Goal: Transaction & Acquisition: Purchase product/service

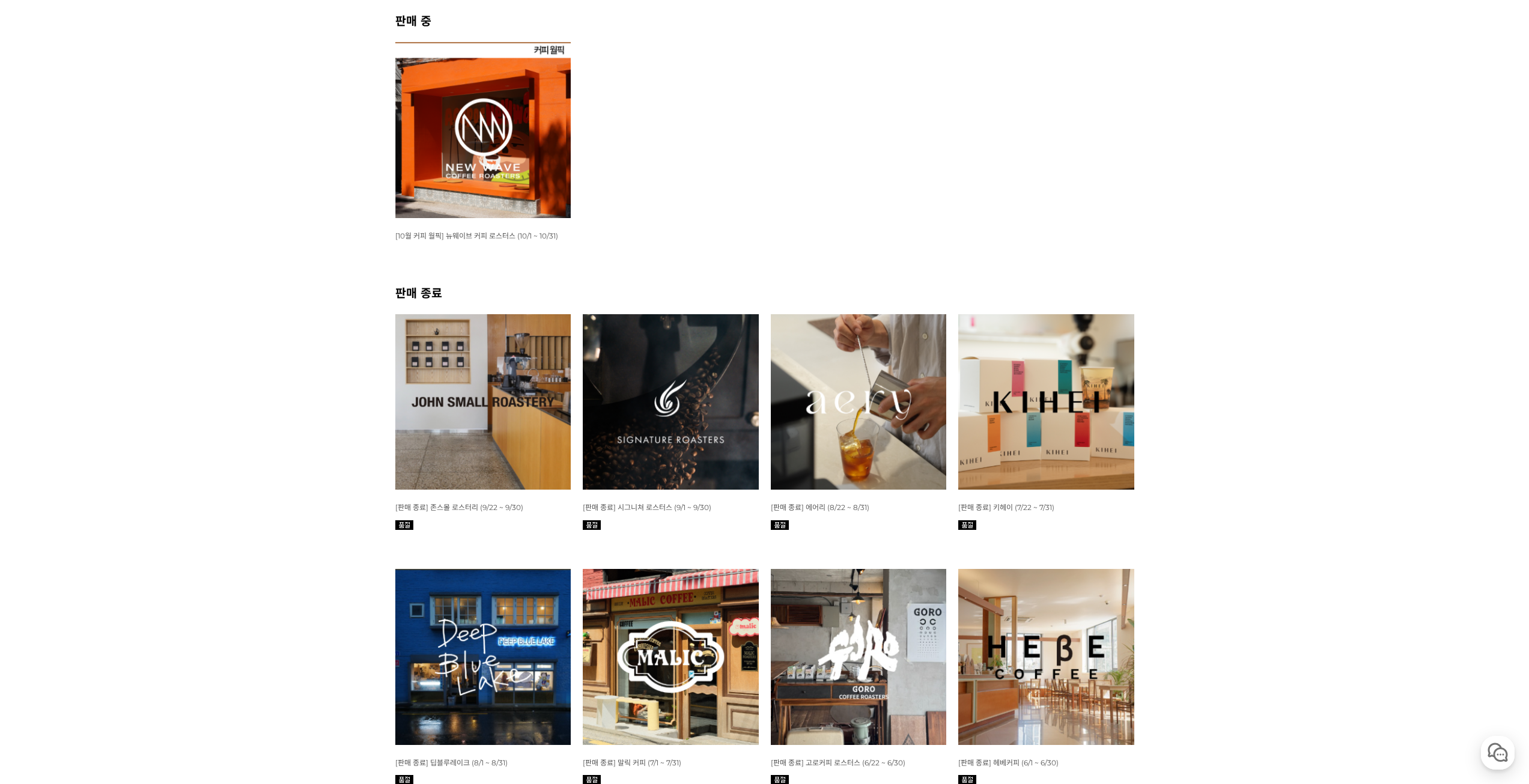
scroll to position [300, 0]
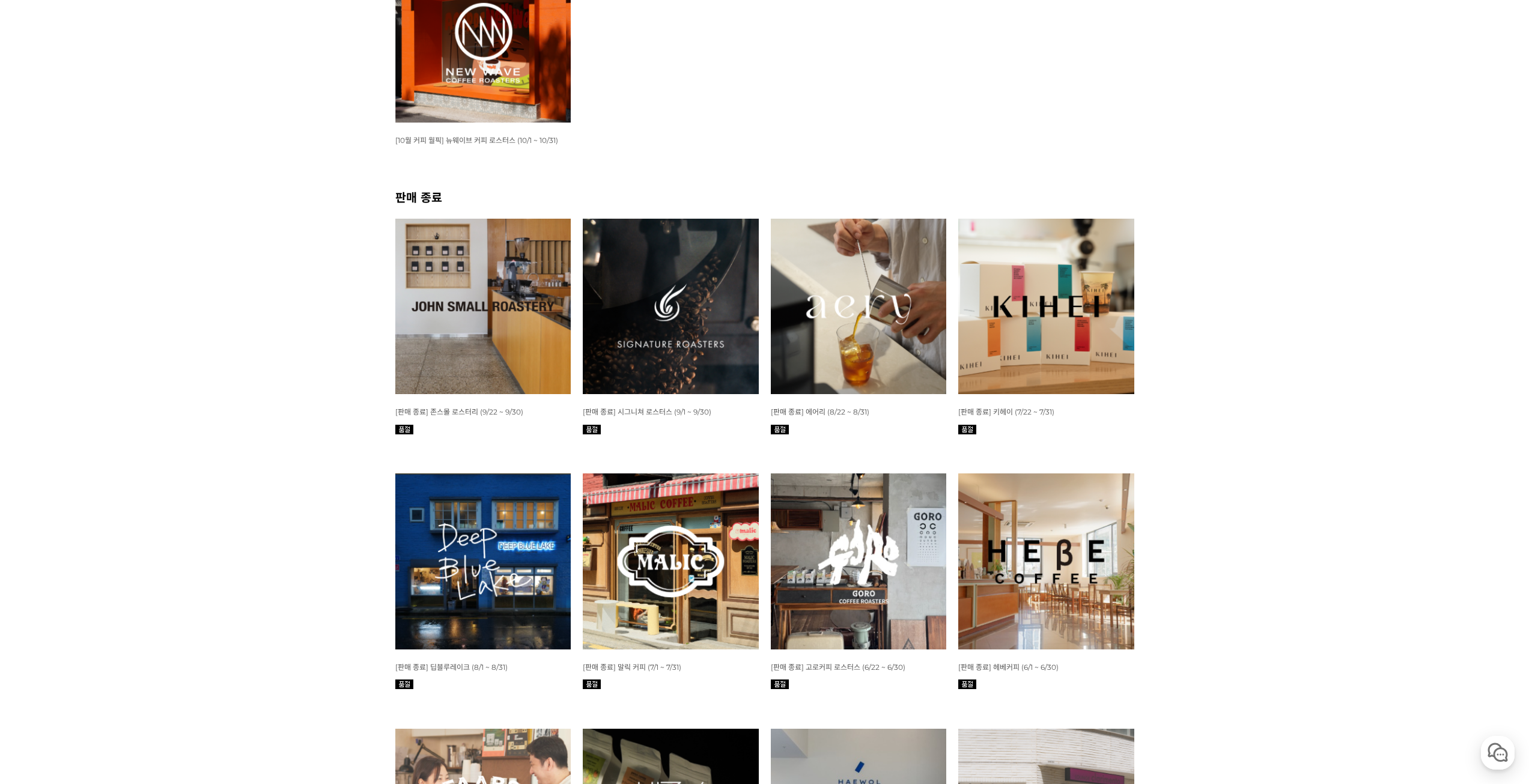
click at [899, 290] on img at bounding box center [859, 307] width 176 height 176
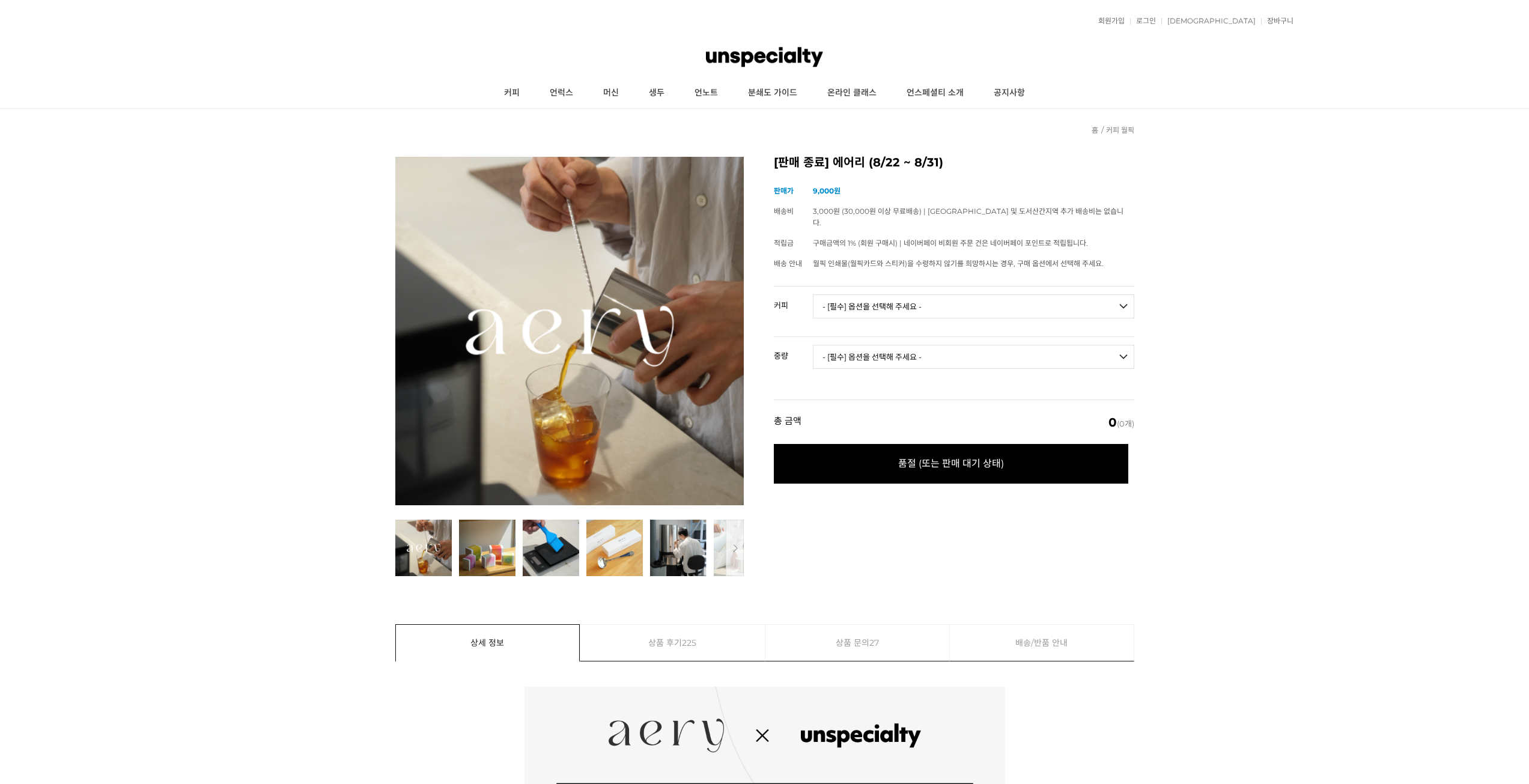
drag, startPoint x: 1146, startPoint y: 467, endPoint x: 1176, endPoint y: 551, distance: 89.2
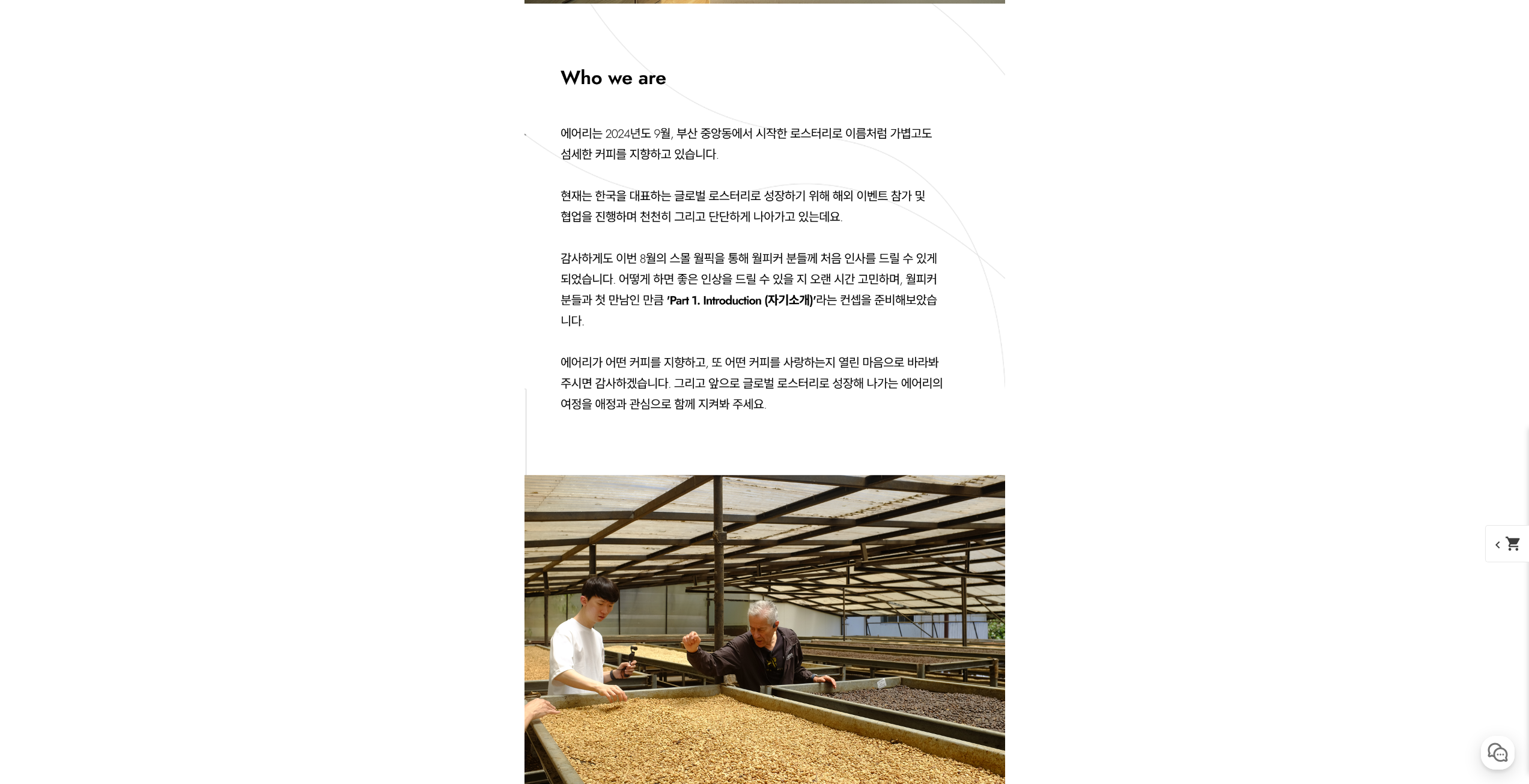
drag, startPoint x: 1203, startPoint y: 429, endPoint x: 1219, endPoint y: 292, distance: 137.9
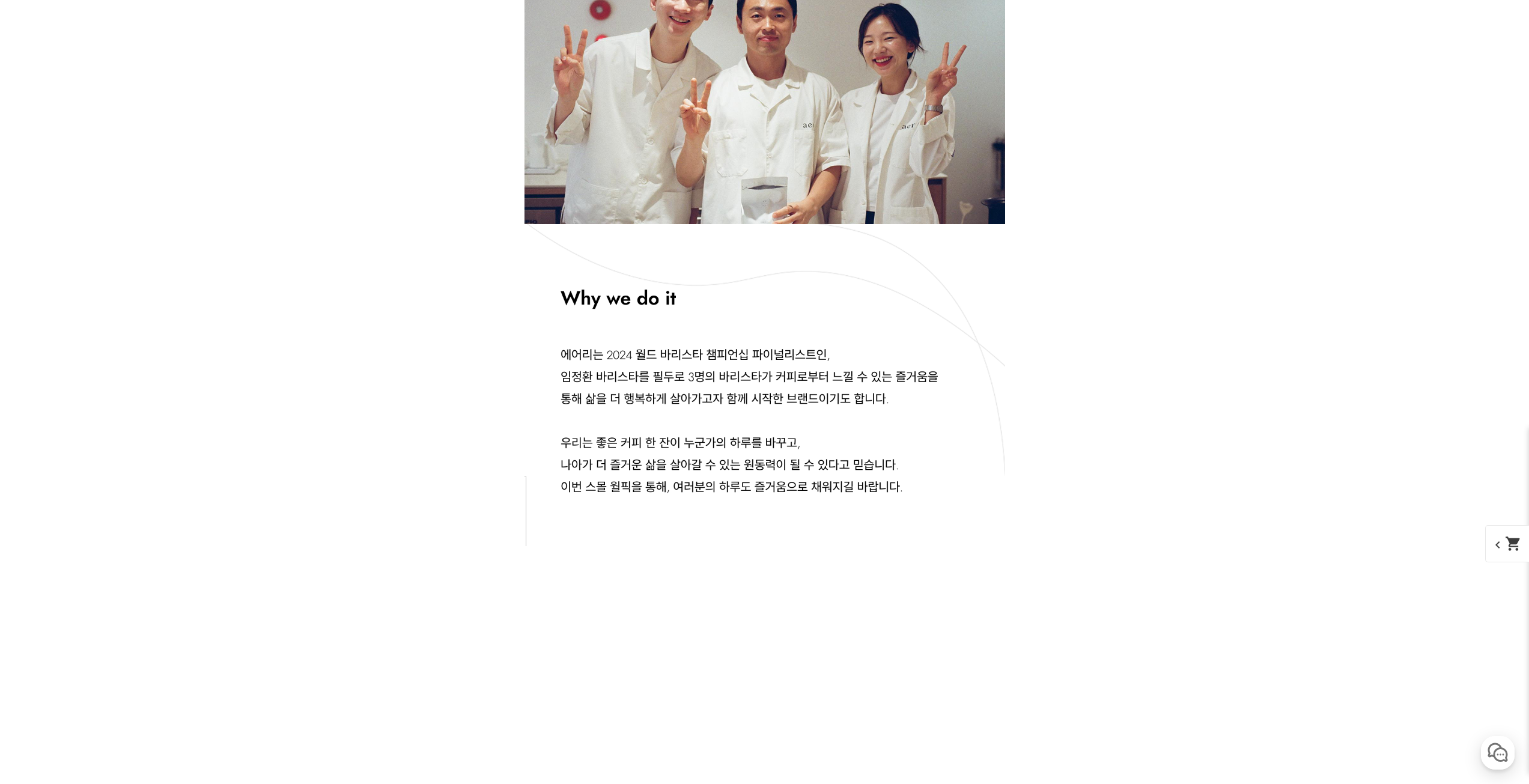
drag, startPoint x: 1219, startPoint y: 350, endPoint x: 1261, endPoint y: 522, distance: 177.1
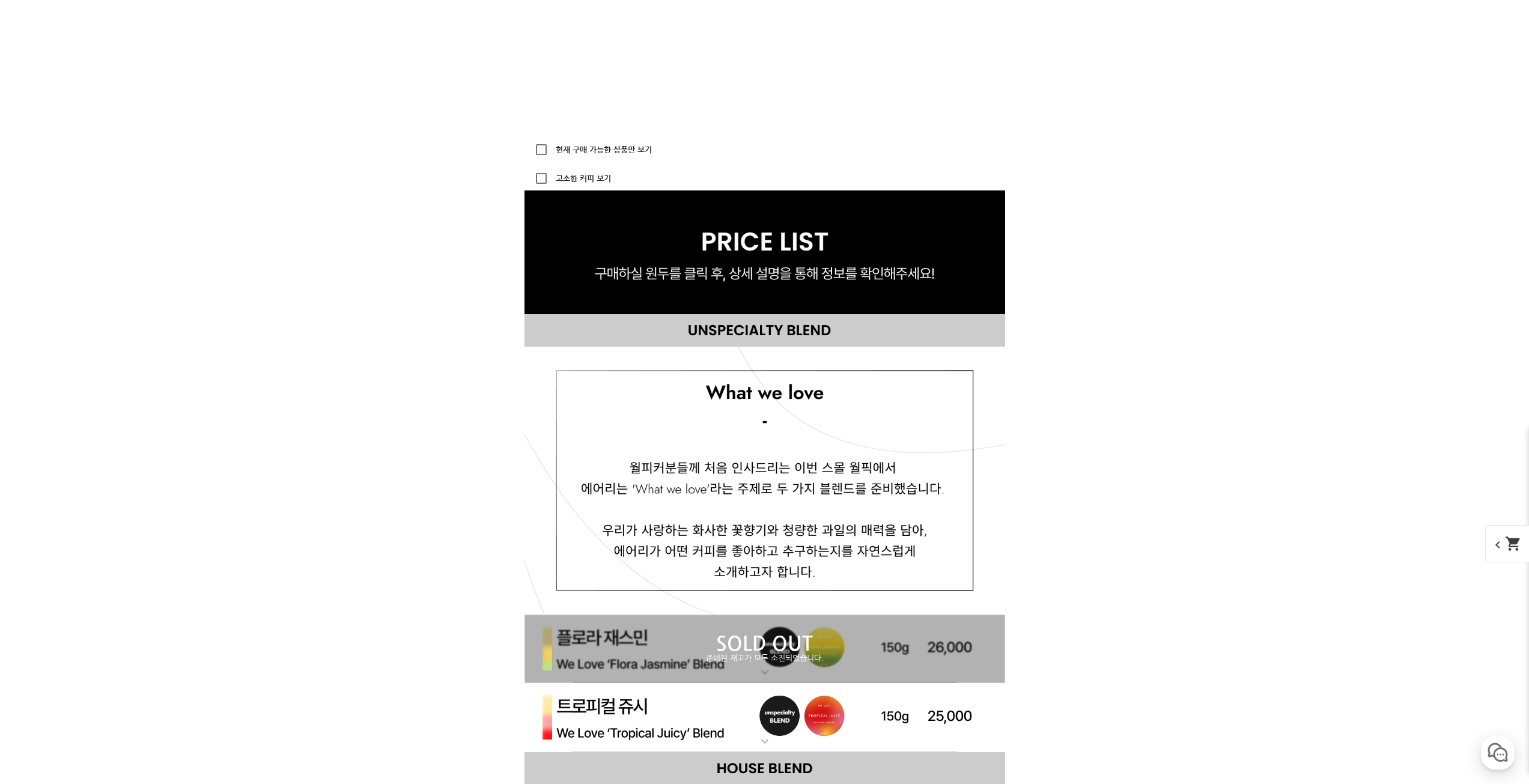
drag, startPoint x: 1259, startPoint y: 495, endPoint x: 1308, endPoint y: 568, distance: 87.9
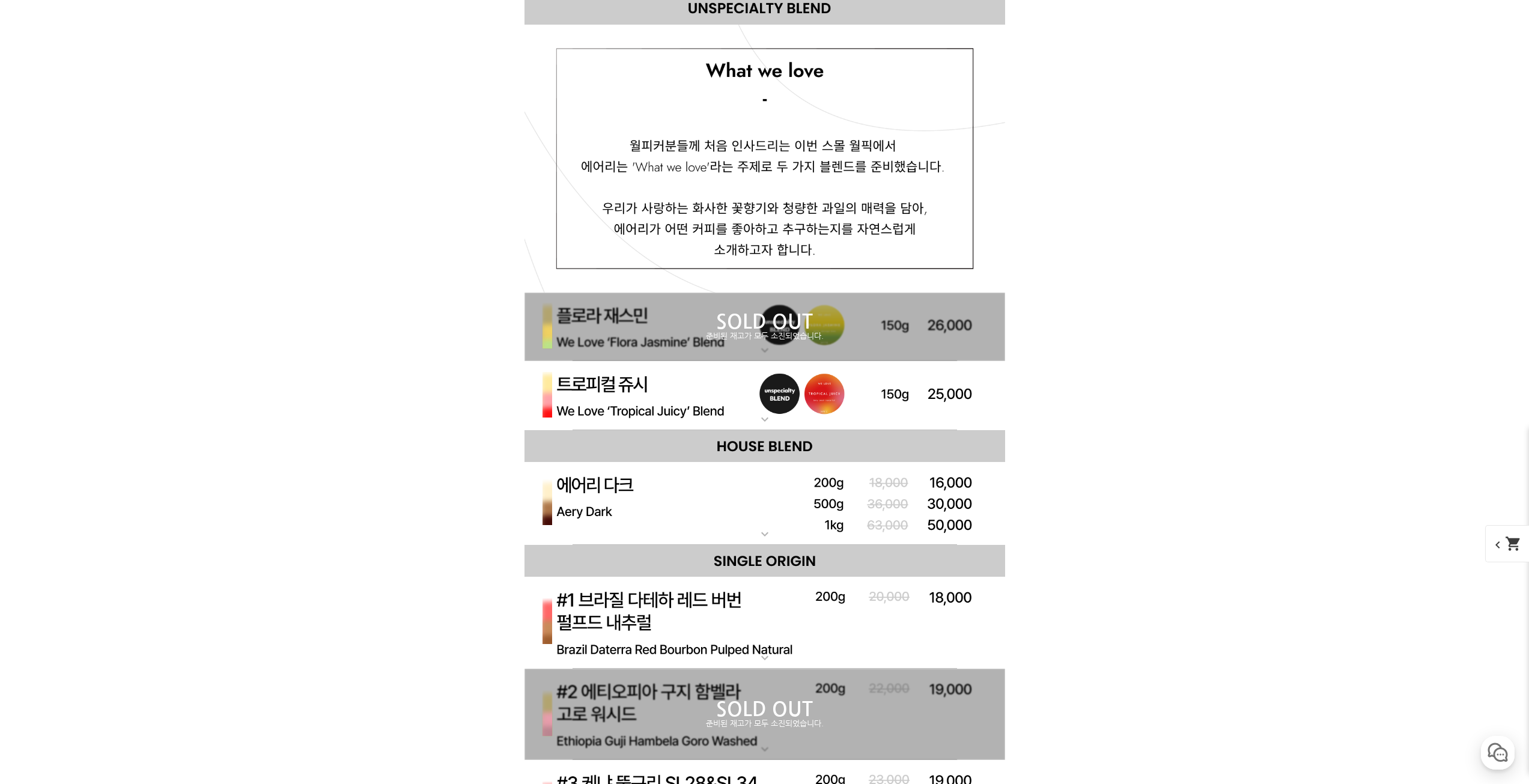
drag, startPoint x: 1246, startPoint y: 490, endPoint x: 1248, endPoint y: 507, distance: 17.1
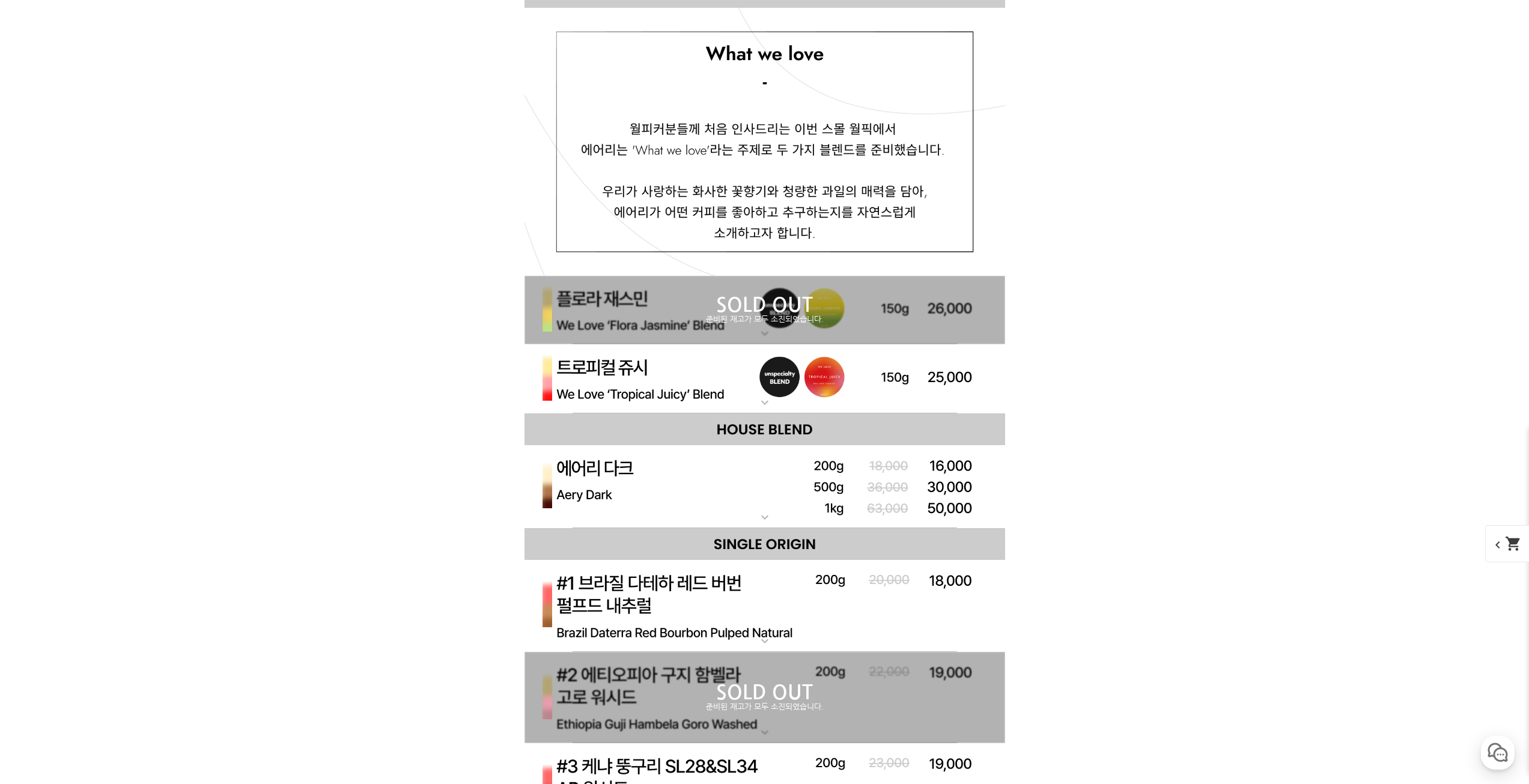
drag, startPoint x: 1199, startPoint y: 449, endPoint x: 1235, endPoint y: 549, distance: 106.3
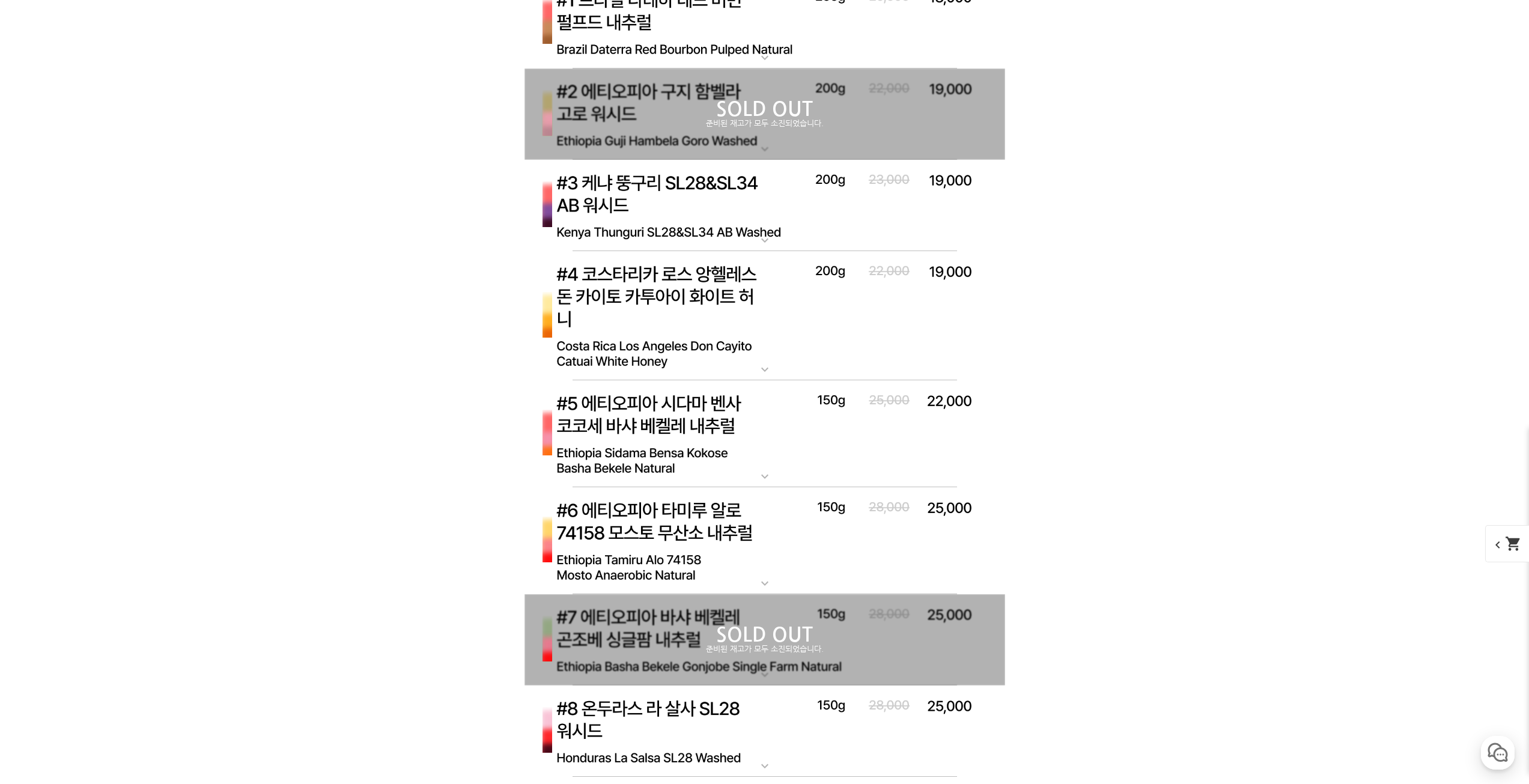
scroll to position [5001, 0]
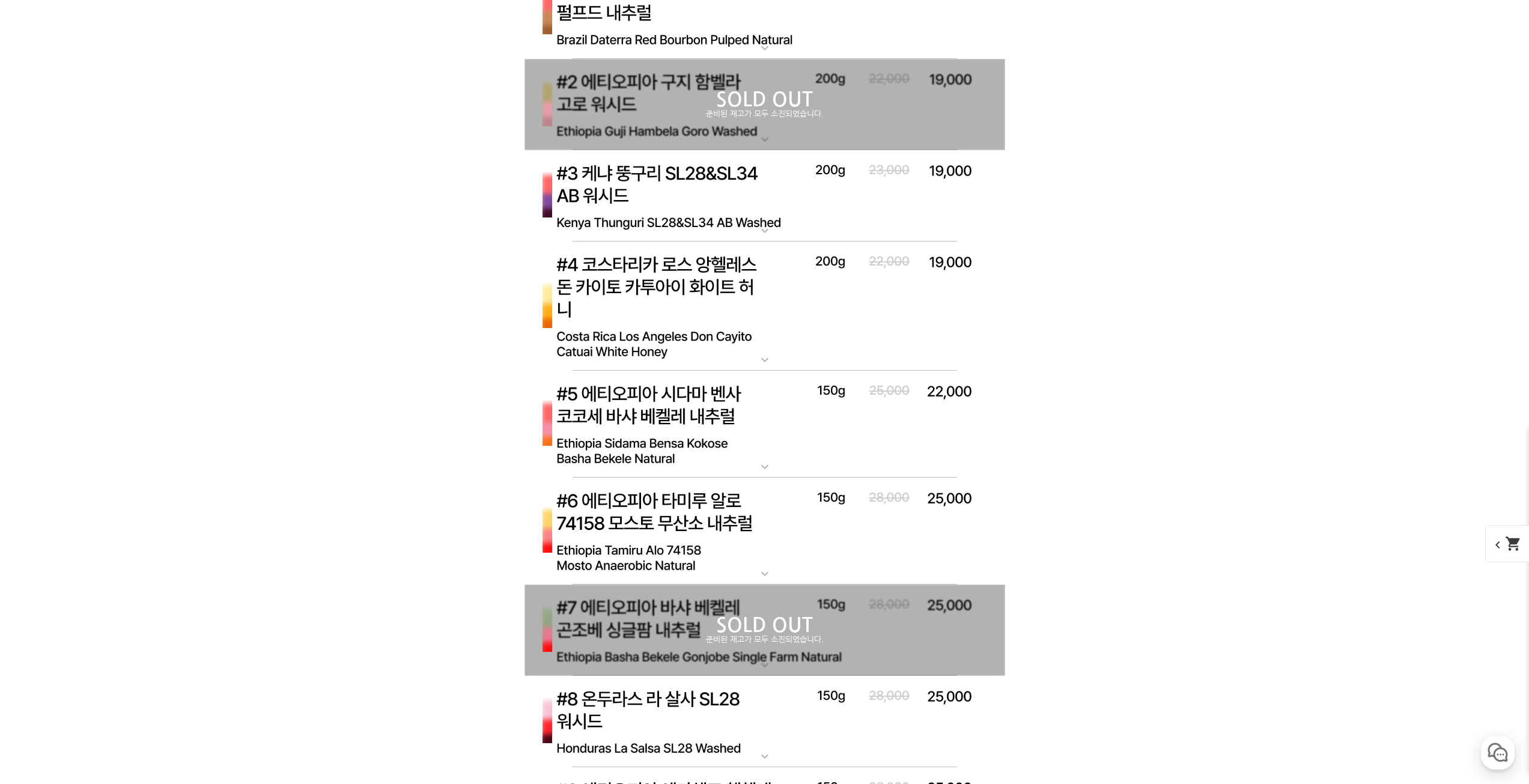
click at [820, 128] on div "SOLD OUT 준비된 재고가 모두 소진되었습니다." at bounding box center [764, 104] width 480 height 91
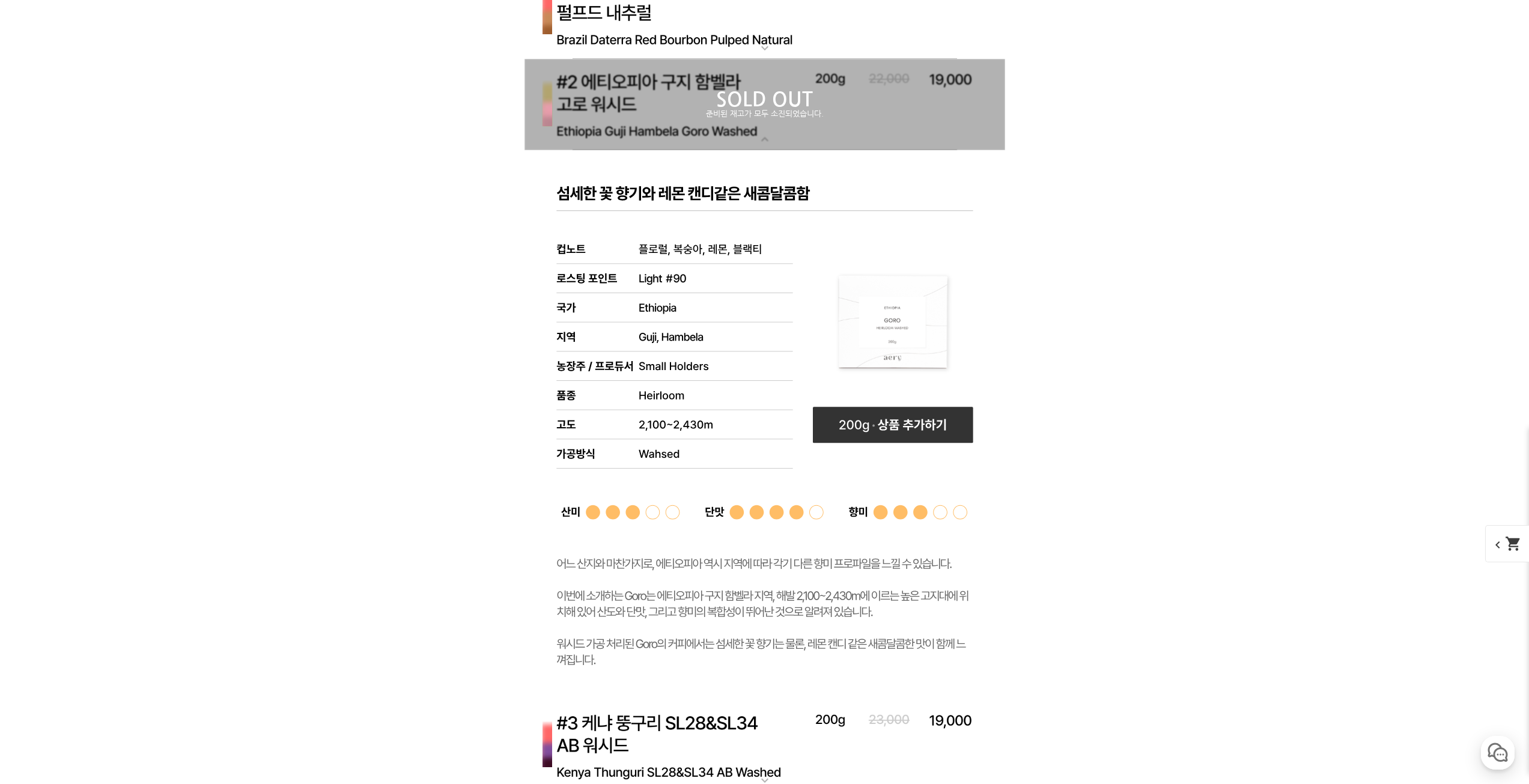
click at [820, 128] on div "SOLD OUT 준비된 재고가 모두 소진되었습니다." at bounding box center [764, 104] width 480 height 91
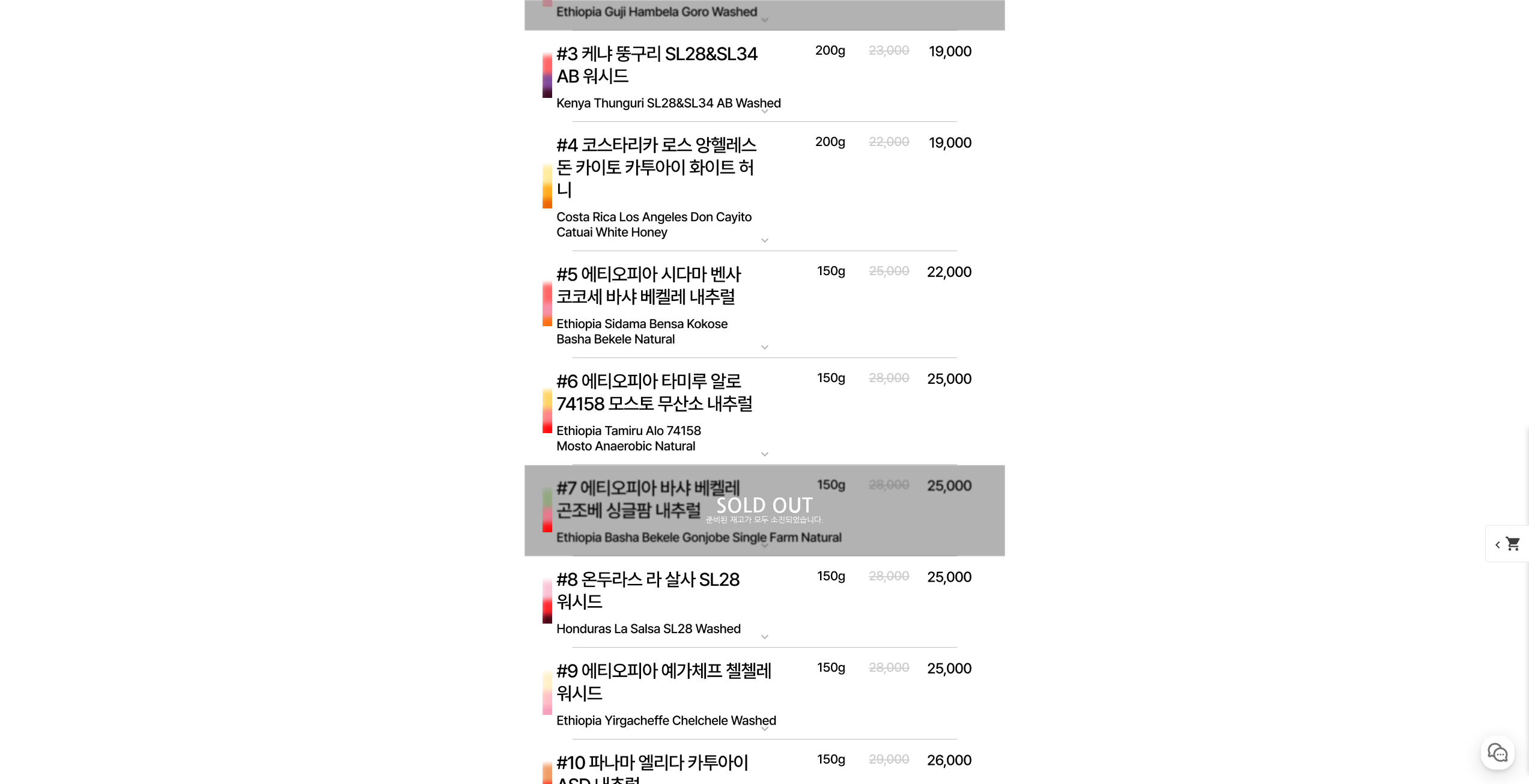
scroll to position [5122, 0]
click at [778, 337] on img at bounding box center [764, 304] width 480 height 107
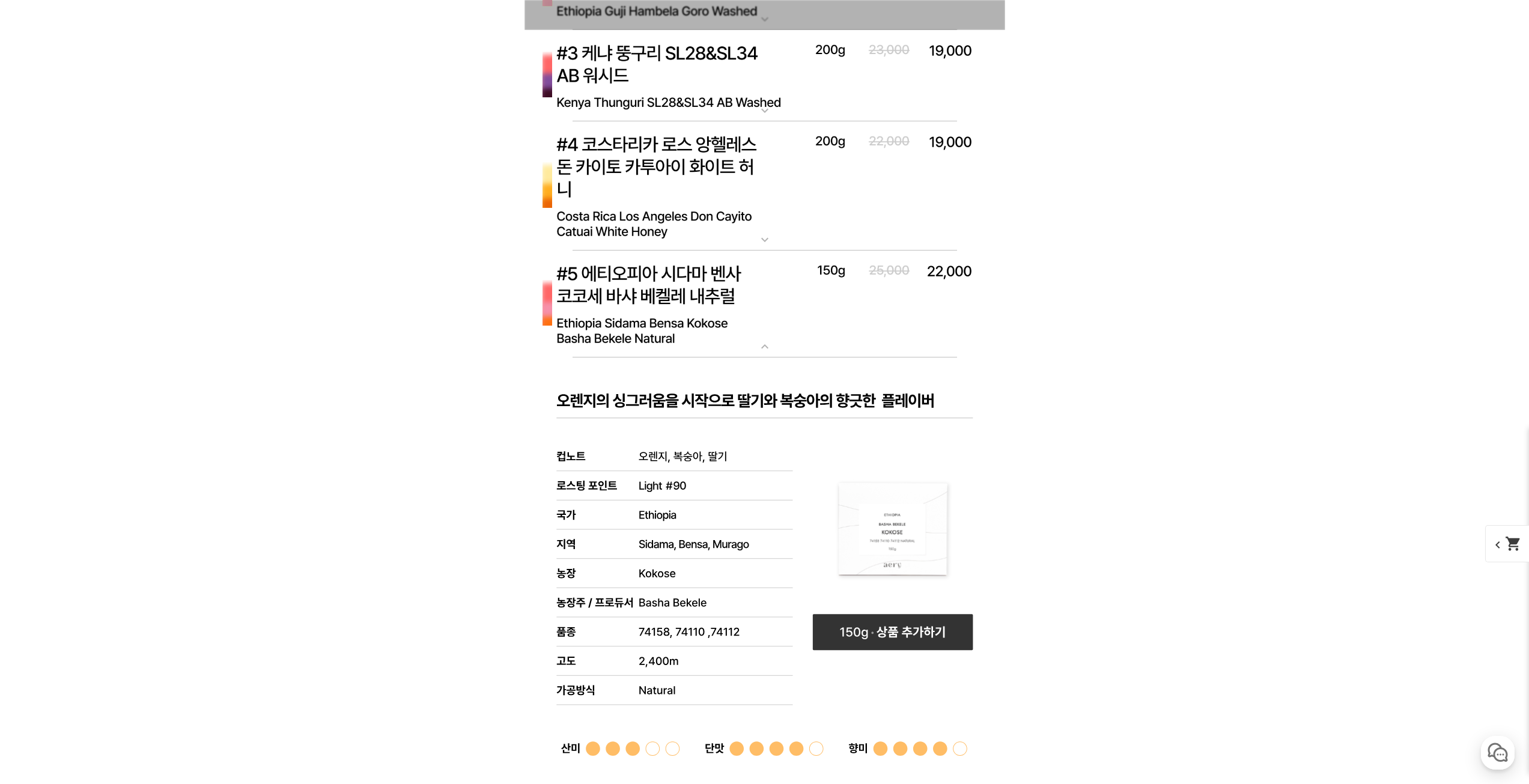
click at [778, 327] on img at bounding box center [764, 304] width 480 height 107
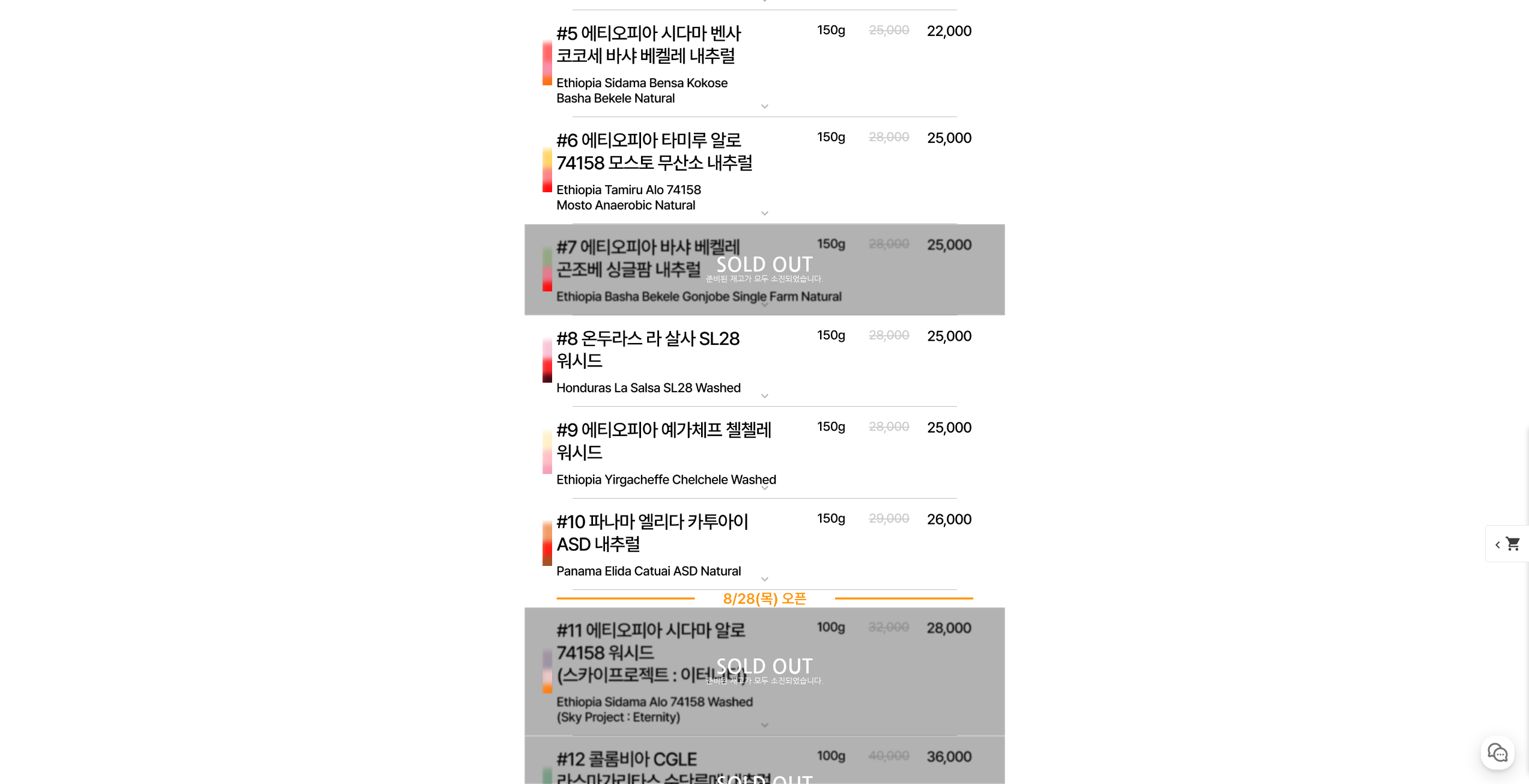
scroll to position [5481, 0]
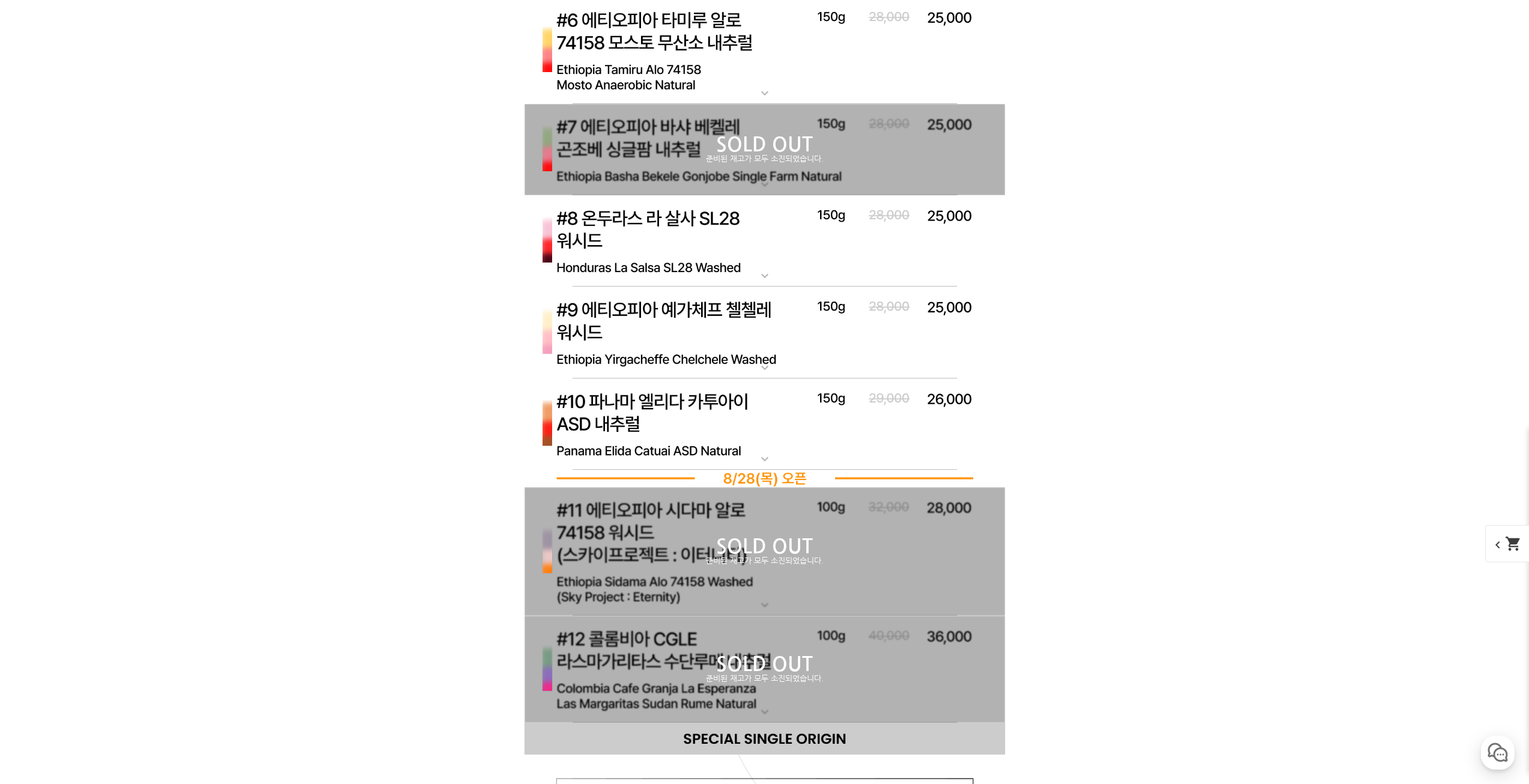
click at [778, 327] on img at bounding box center [764, 332] width 480 height 92
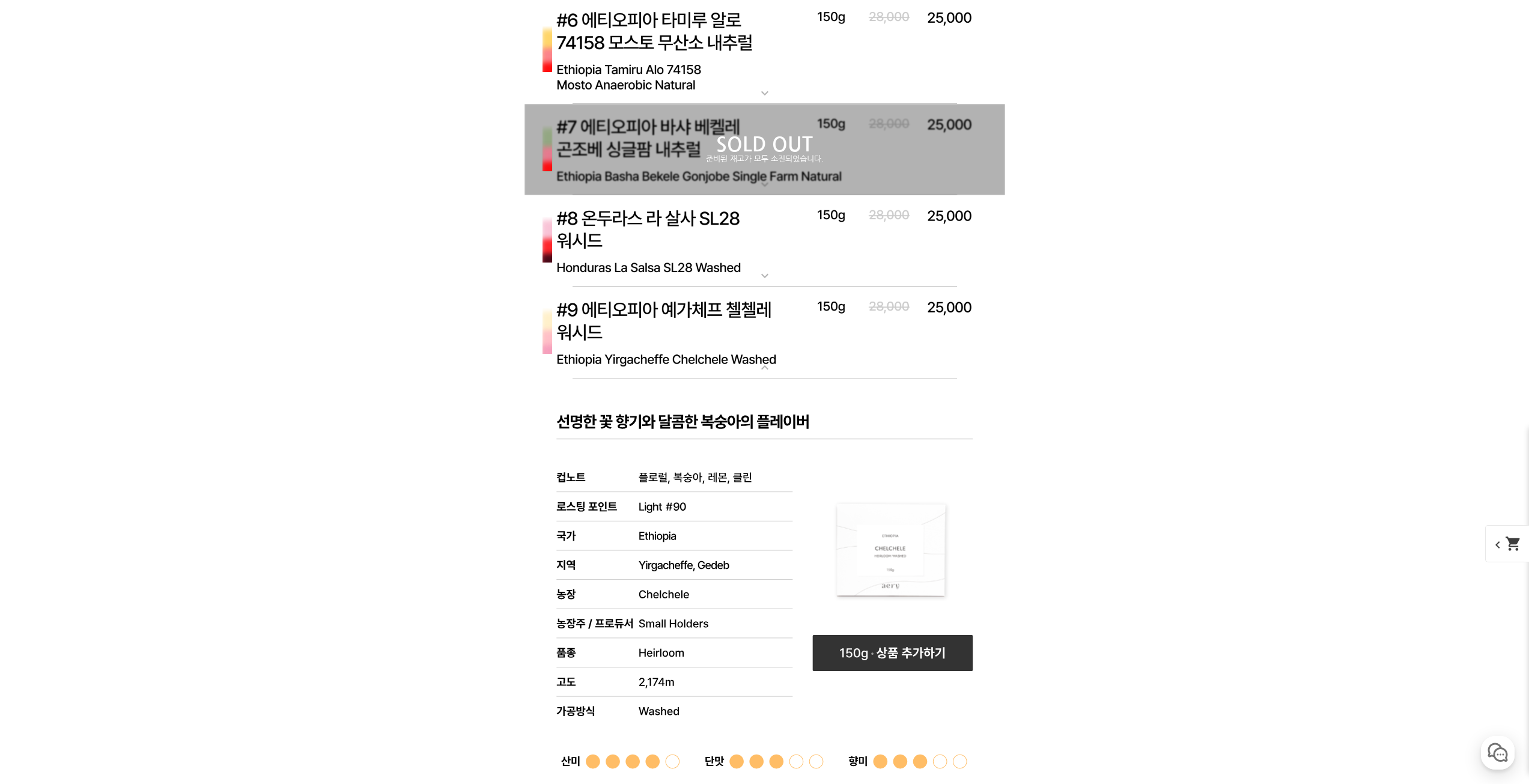
click at [778, 327] on img at bounding box center [764, 332] width 480 height 92
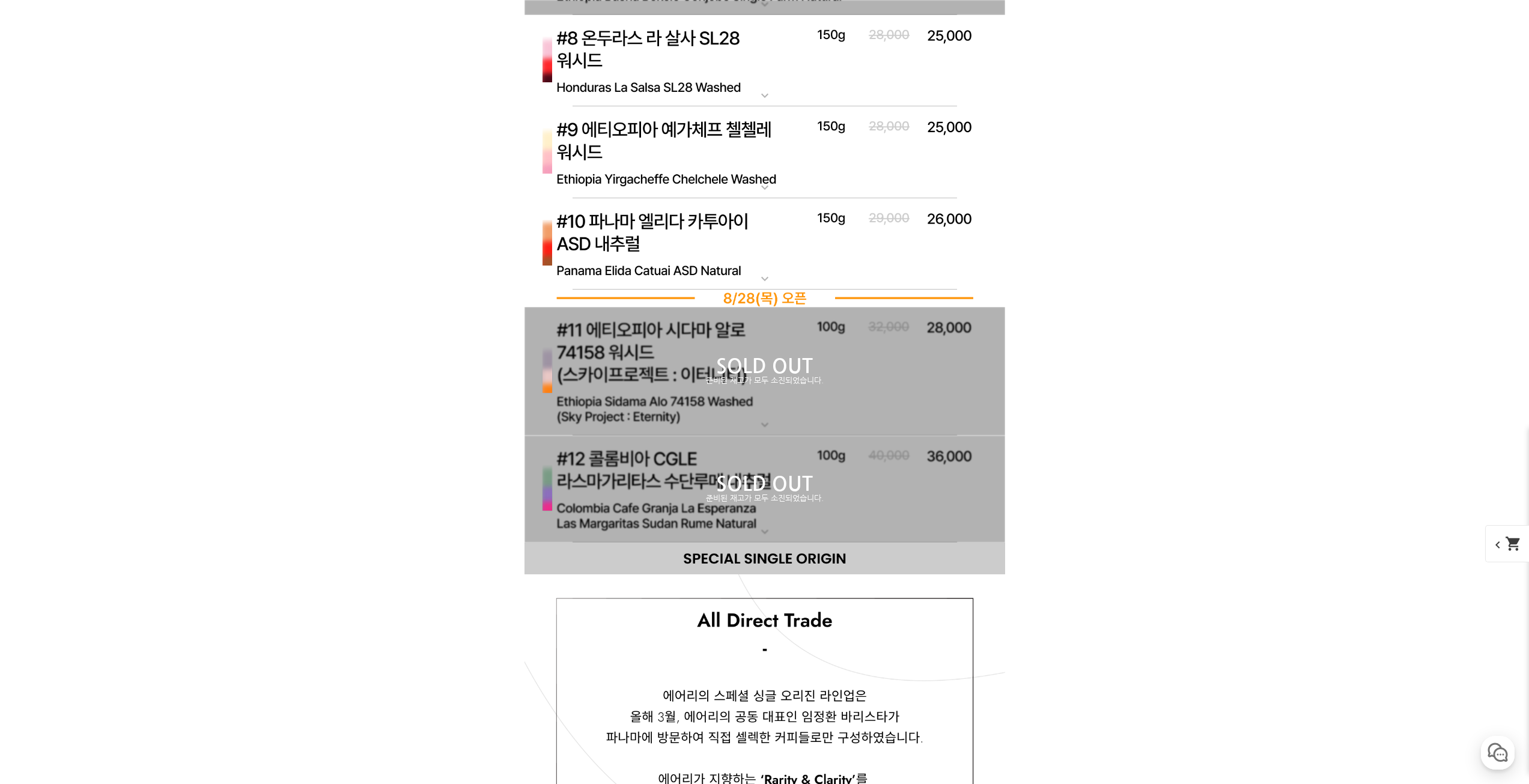
scroll to position [5842, 0]
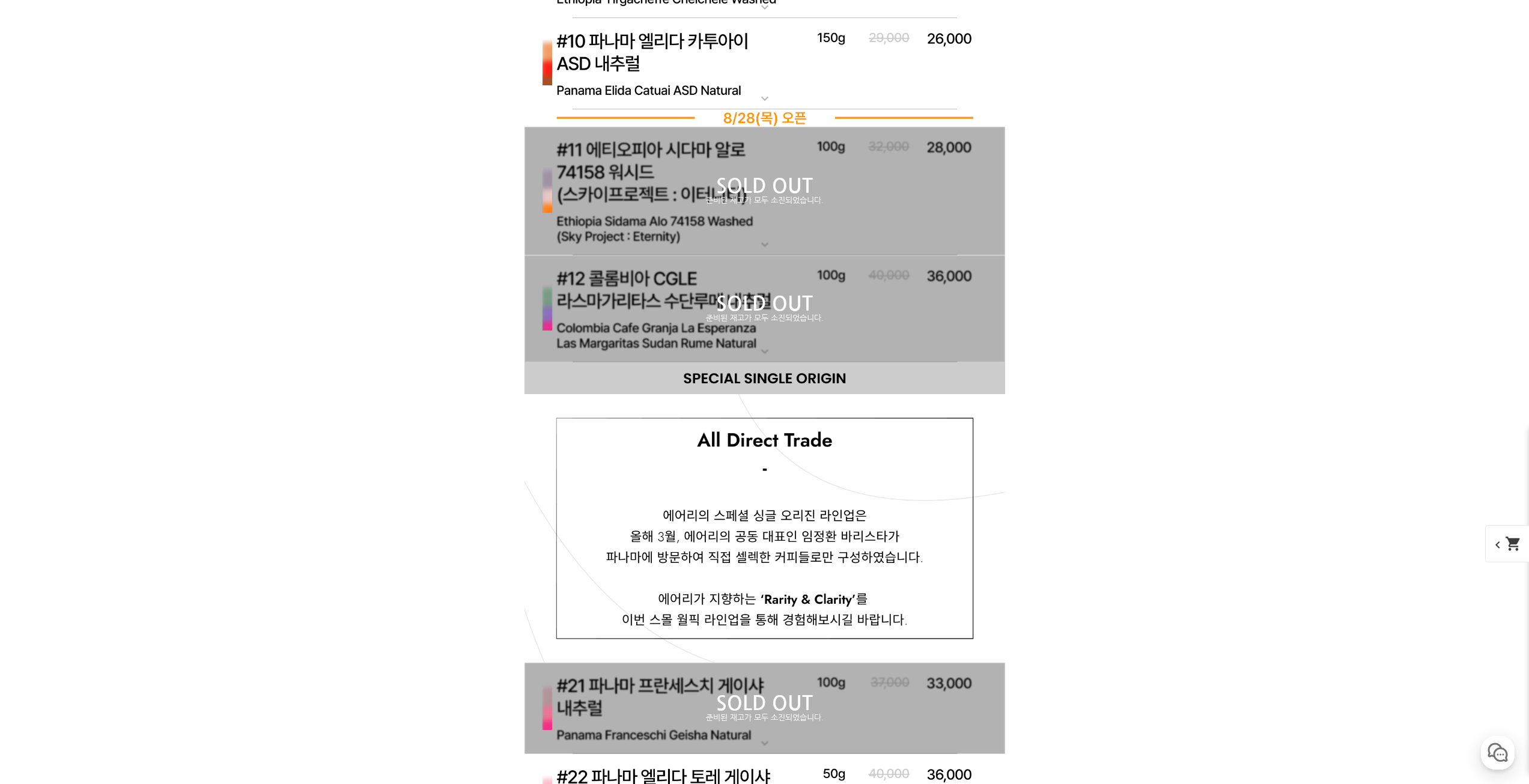
click at [783, 248] on div "SOLD OUT 준비된 재고가 모두 소진되었습니다." at bounding box center [764, 191] width 480 height 129
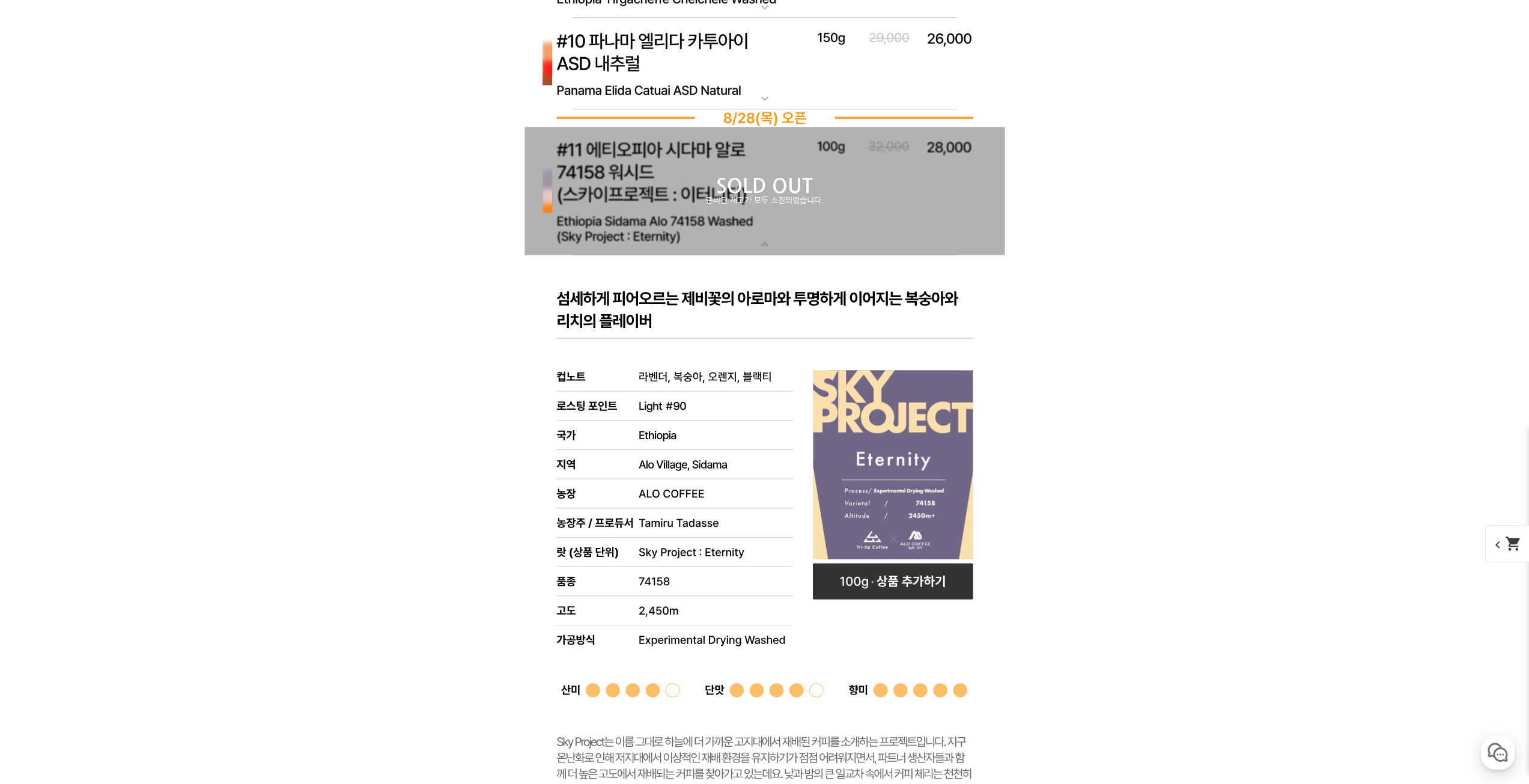
click at [781, 233] on div "SOLD OUT 준비된 재고가 모두 소진되었습니다." at bounding box center [764, 191] width 480 height 129
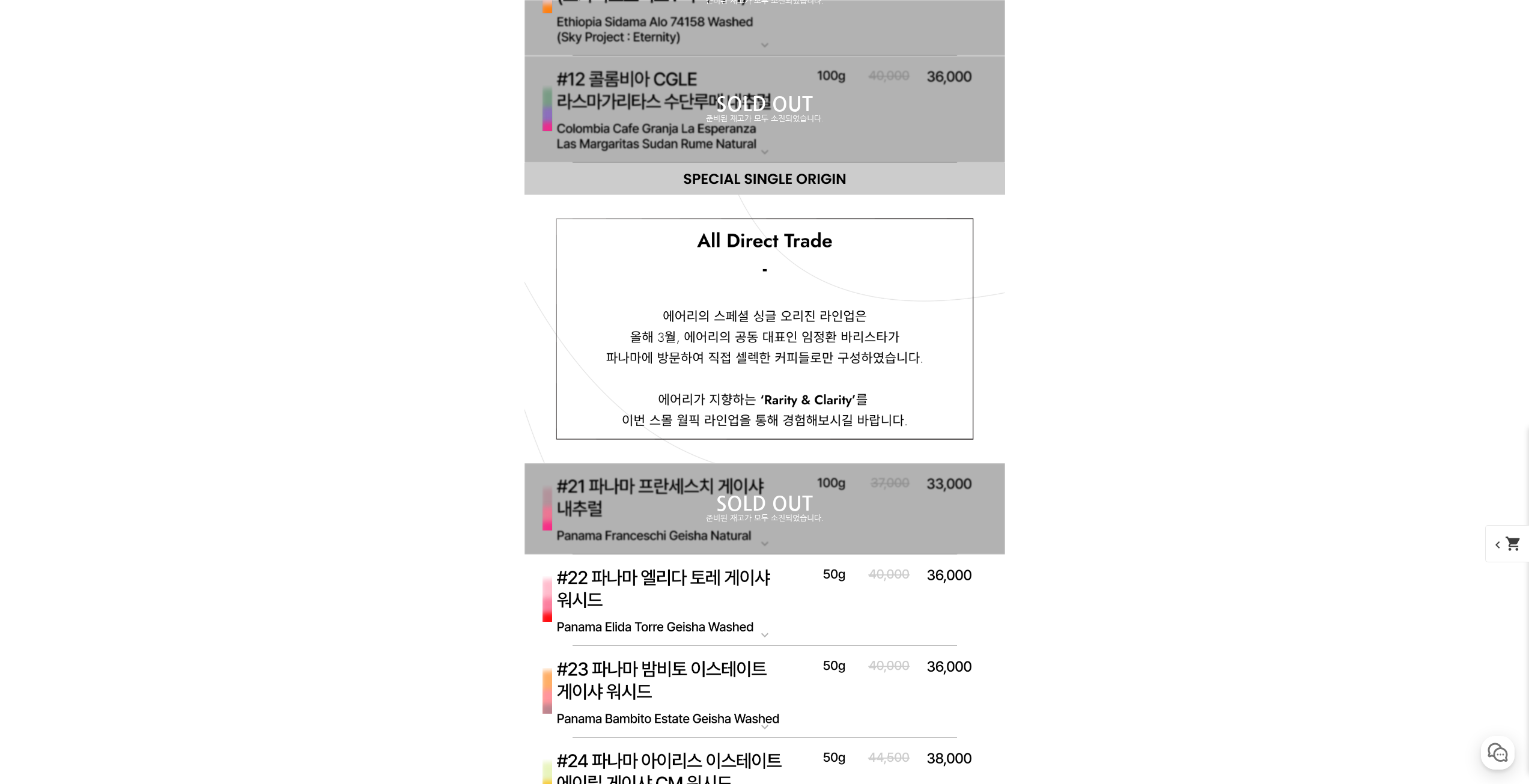
scroll to position [6142, 0]
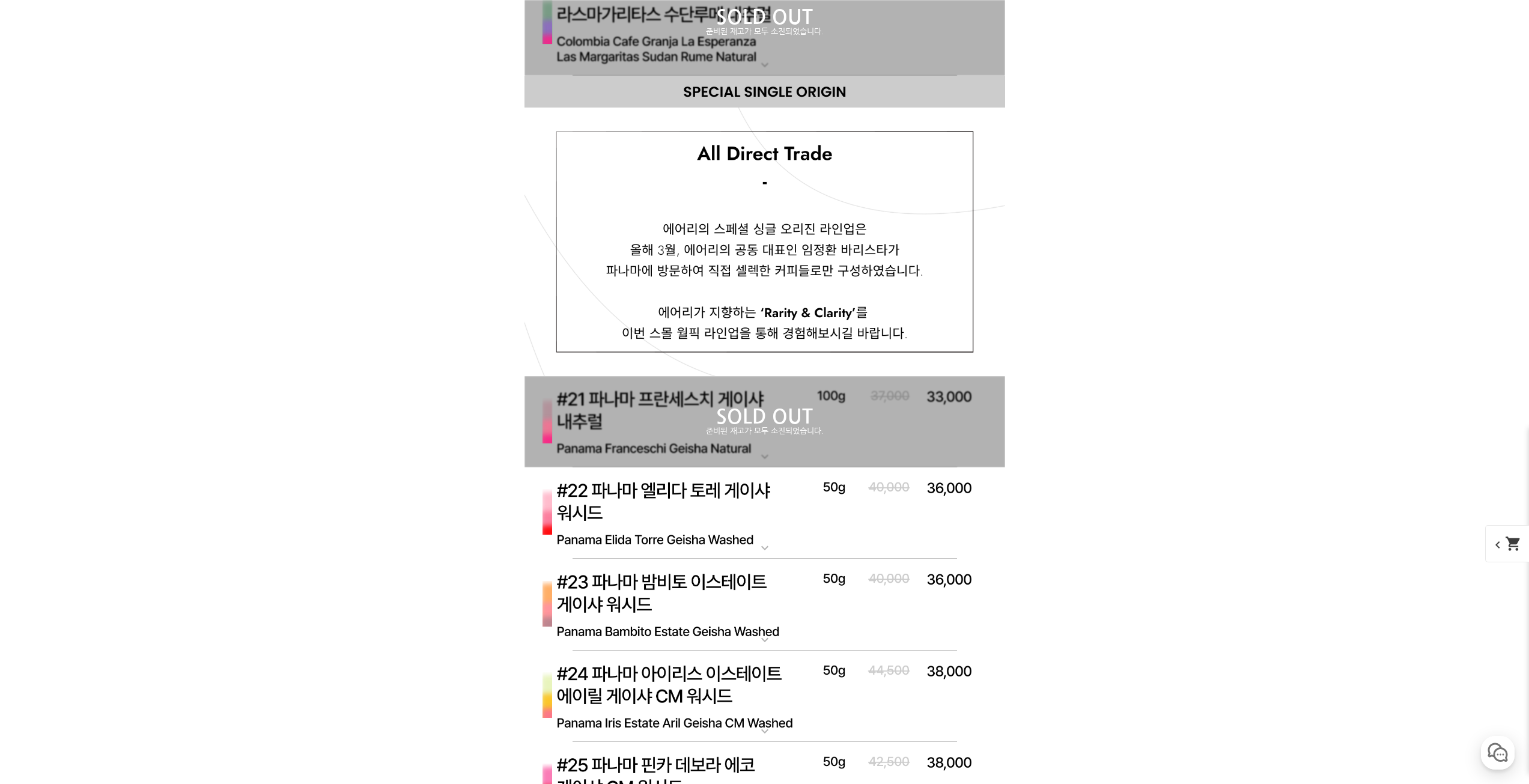
drag, startPoint x: 1054, startPoint y: 415, endPoint x: 1070, endPoint y: 482, distance: 68.9
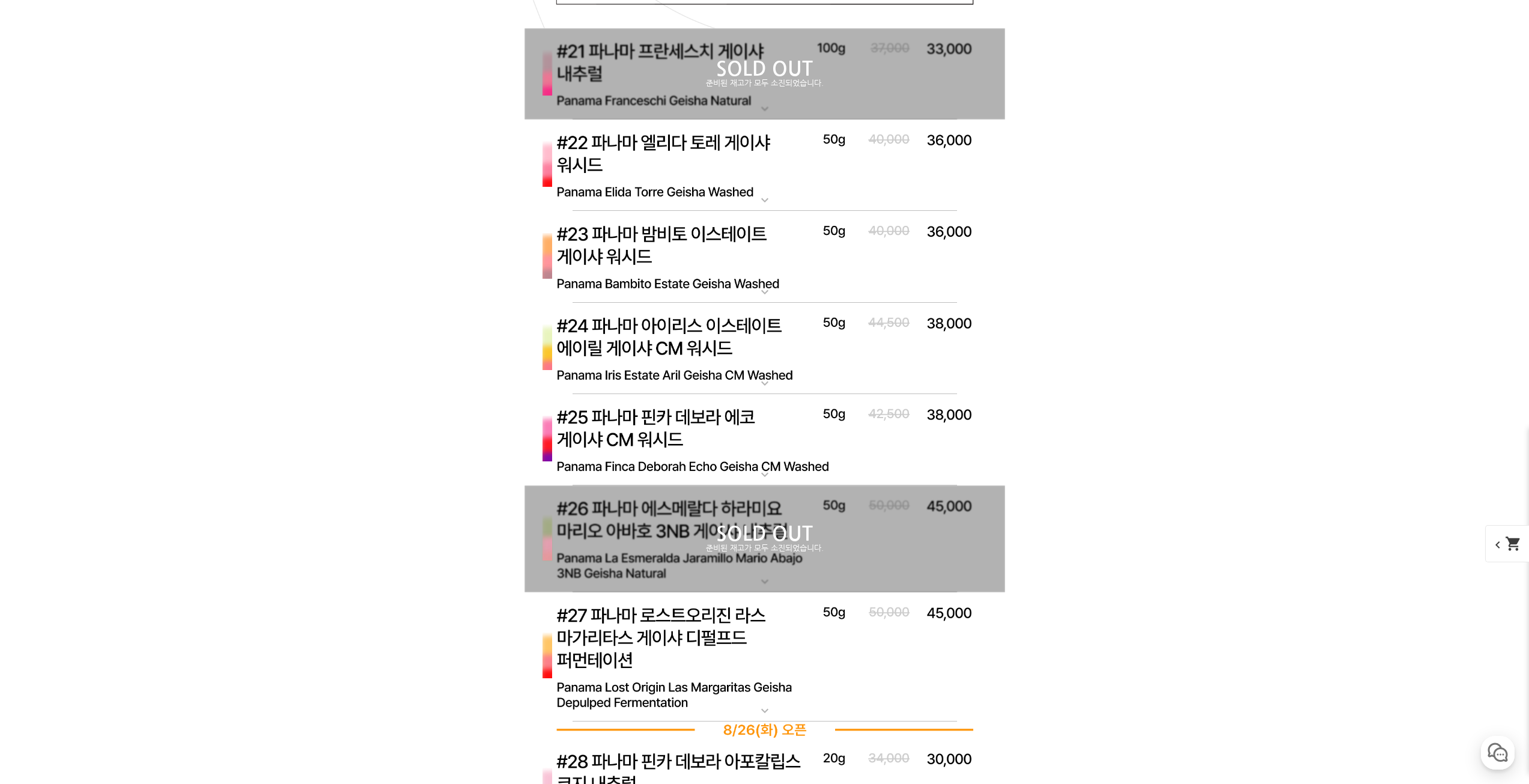
drag, startPoint x: 1035, startPoint y: 443, endPoint x: 1056, endPoint y: 507, distance: 67.4
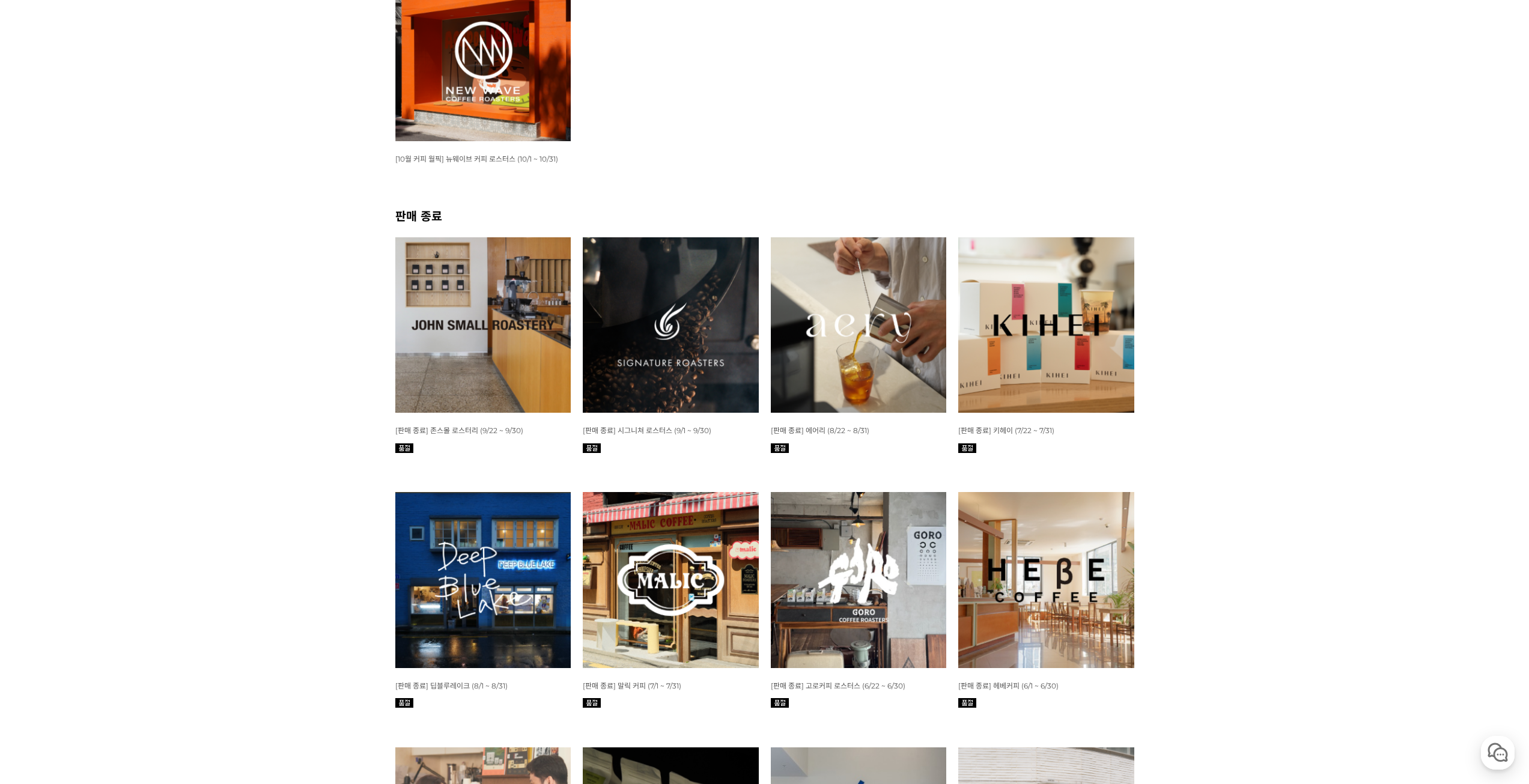
scroll to position [212, 0]
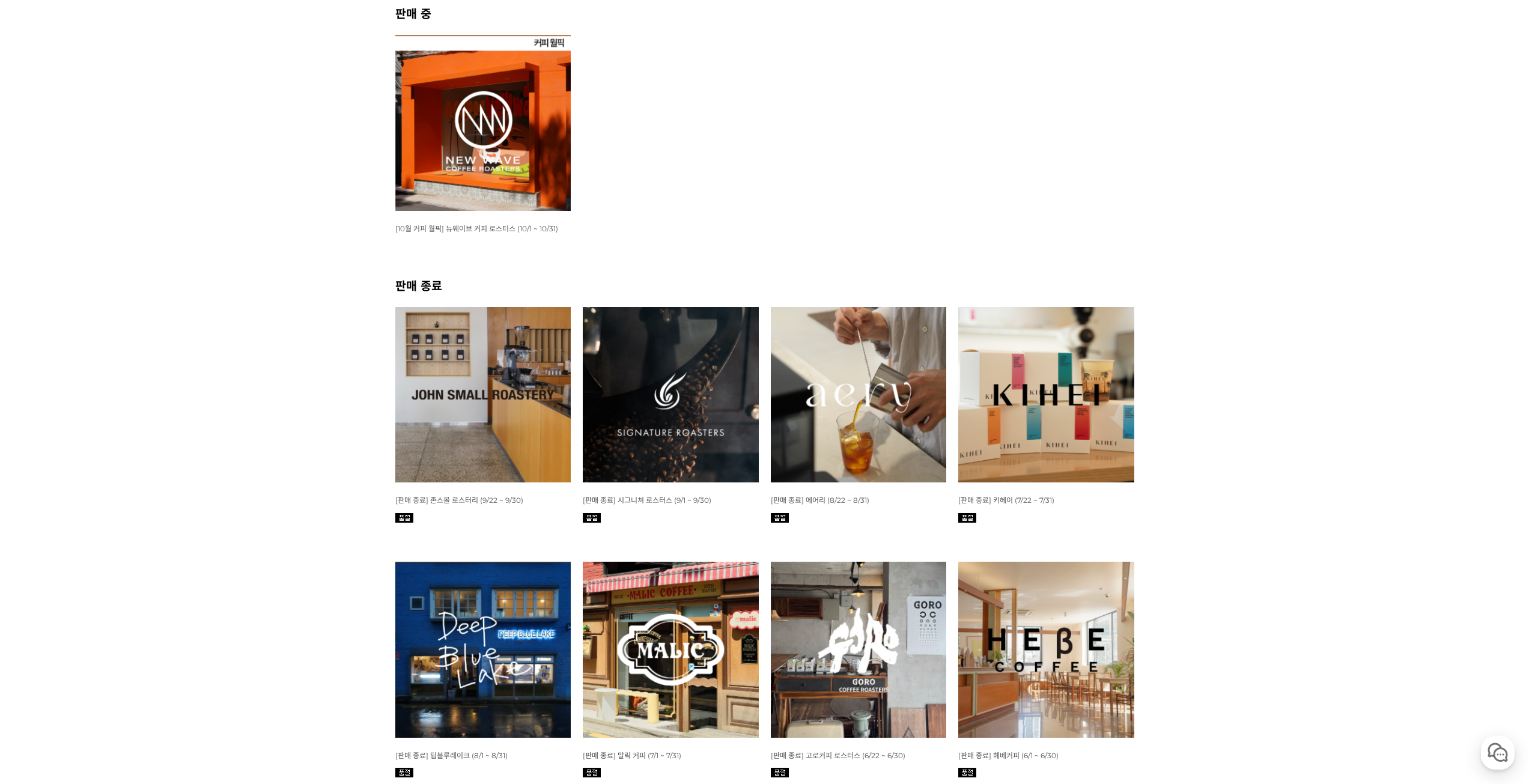
click at [537, 103] on img at bounding box center [483, 123] width 176 height 176
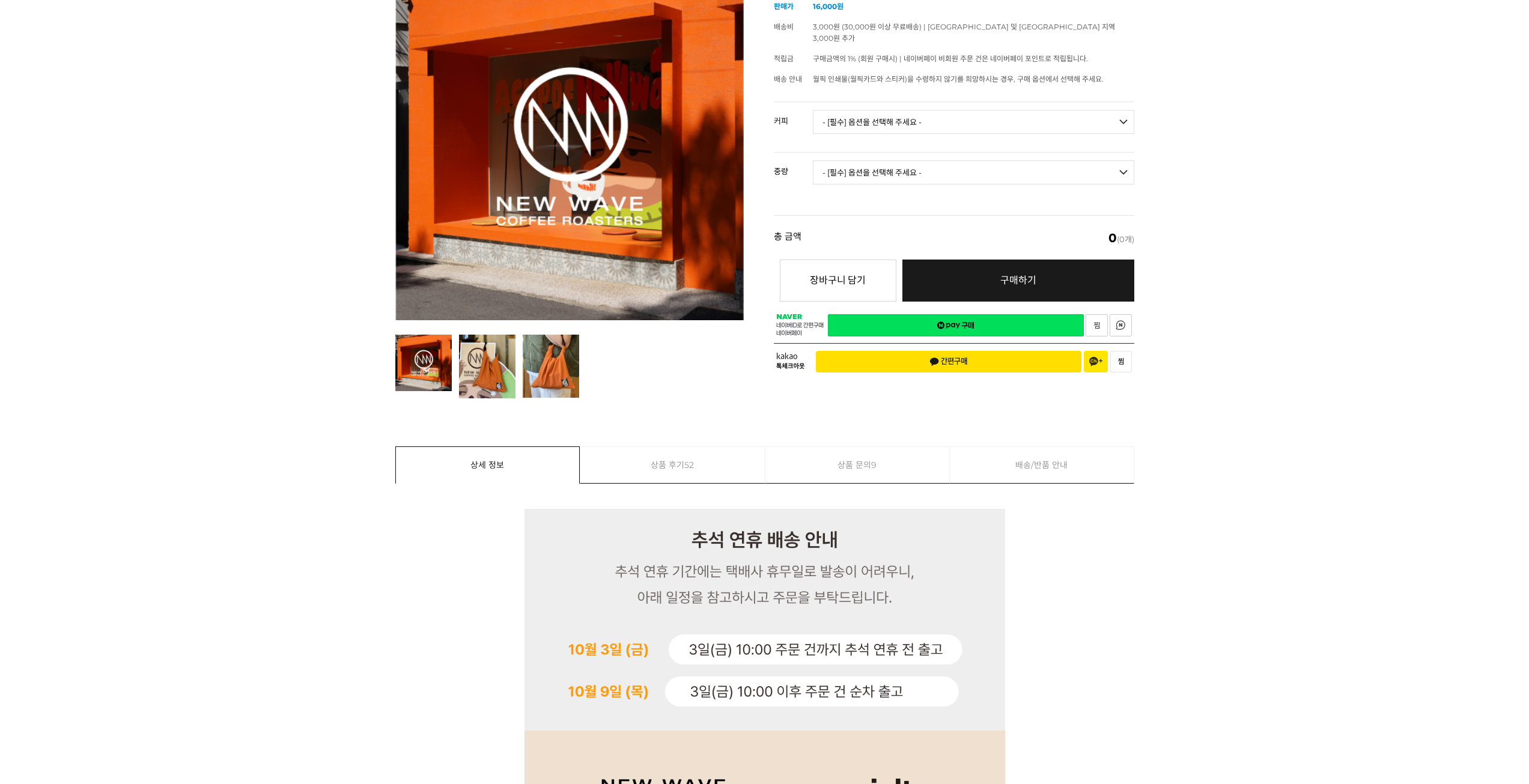
drag, startPoint x: 1115, startPoint y: 541, endPoint x: 1202, endPoint y: 757, distance: 232.9
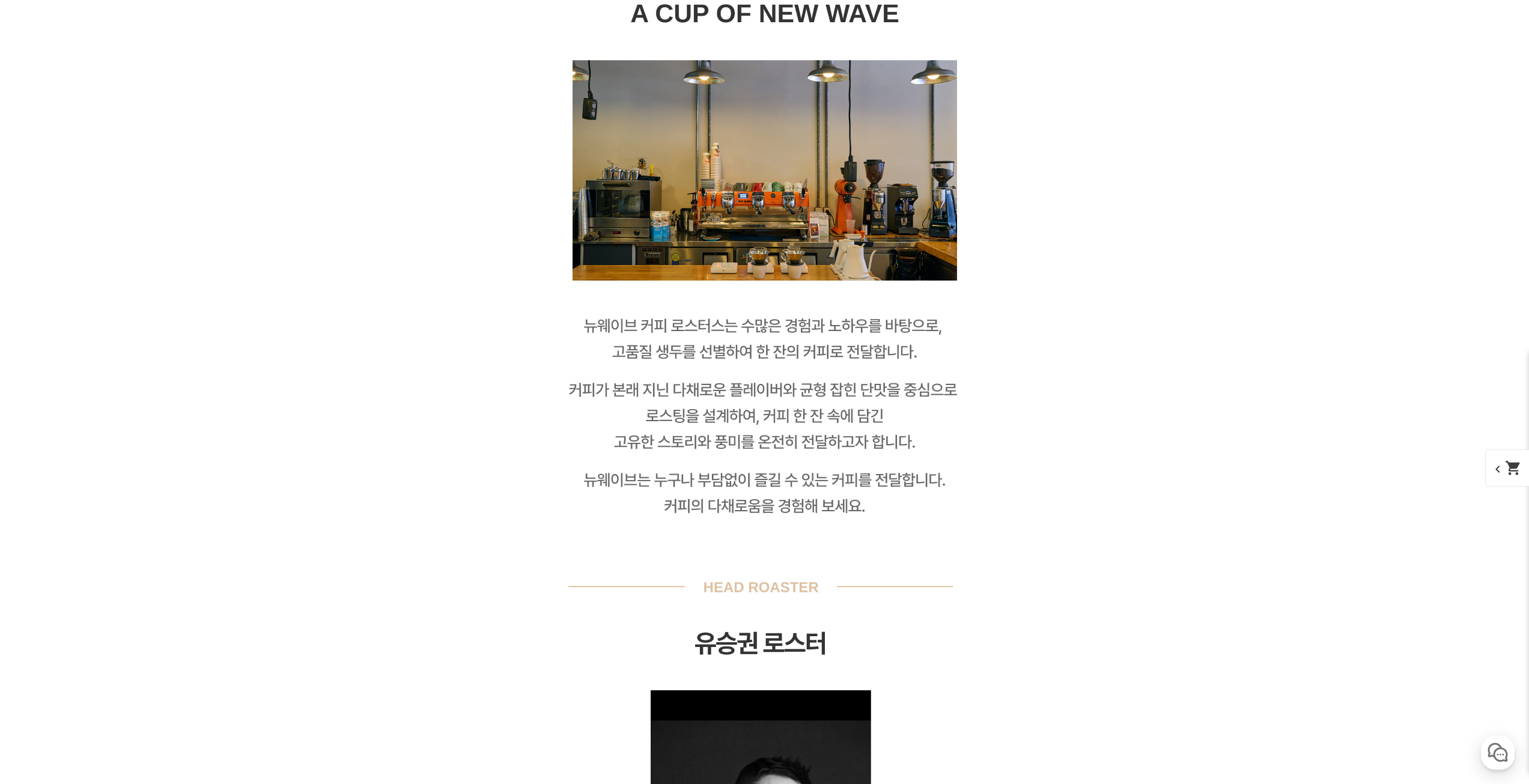
drag, startPoint x: 1121, startPoint y: 601, endPoint x: 1097, endPoint y: 553, distance: 53.7
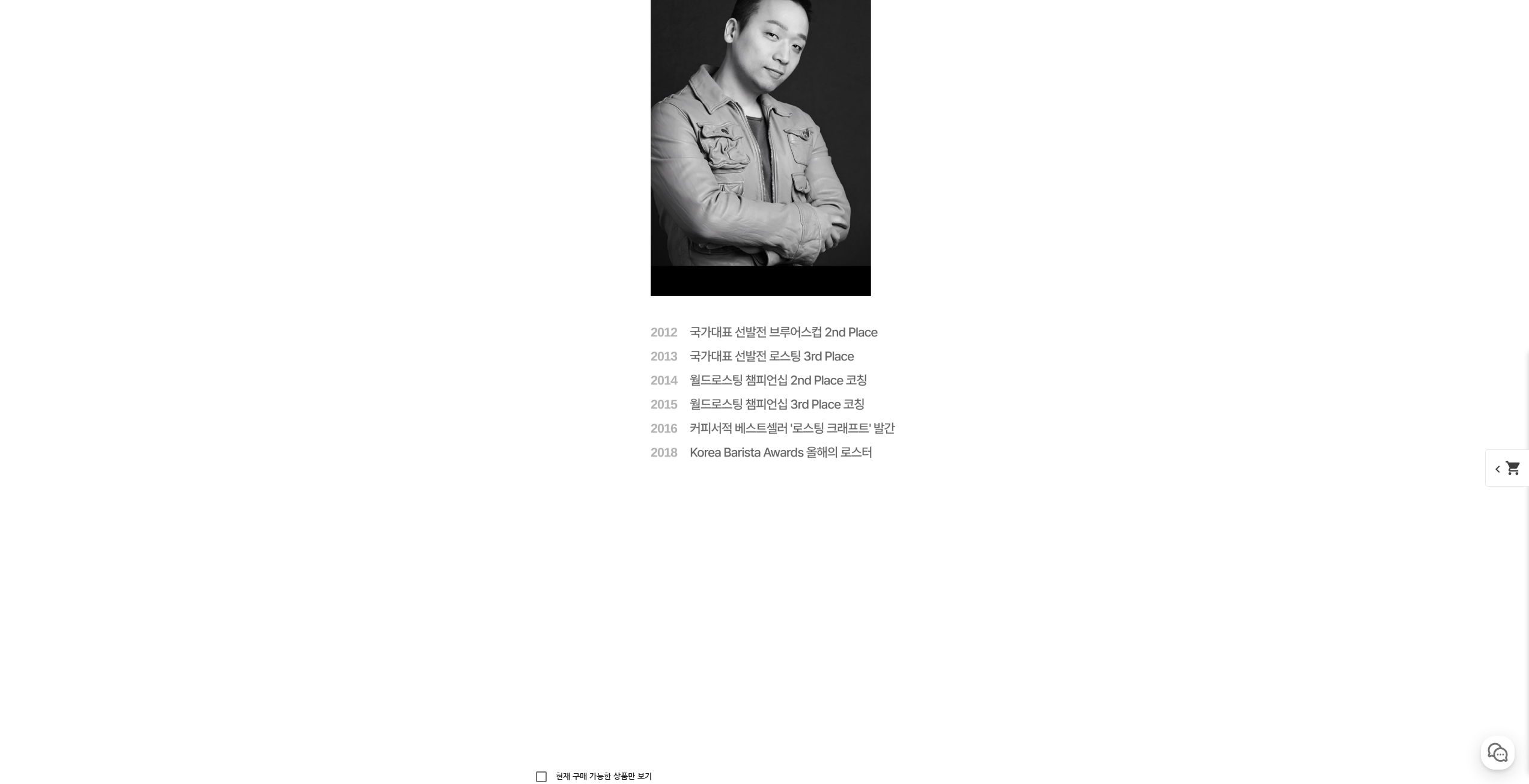
drag, startPoint x: 1083, startPoint y: 535, endPoint x: 1090, endPoint y: 572, distance: 37.7
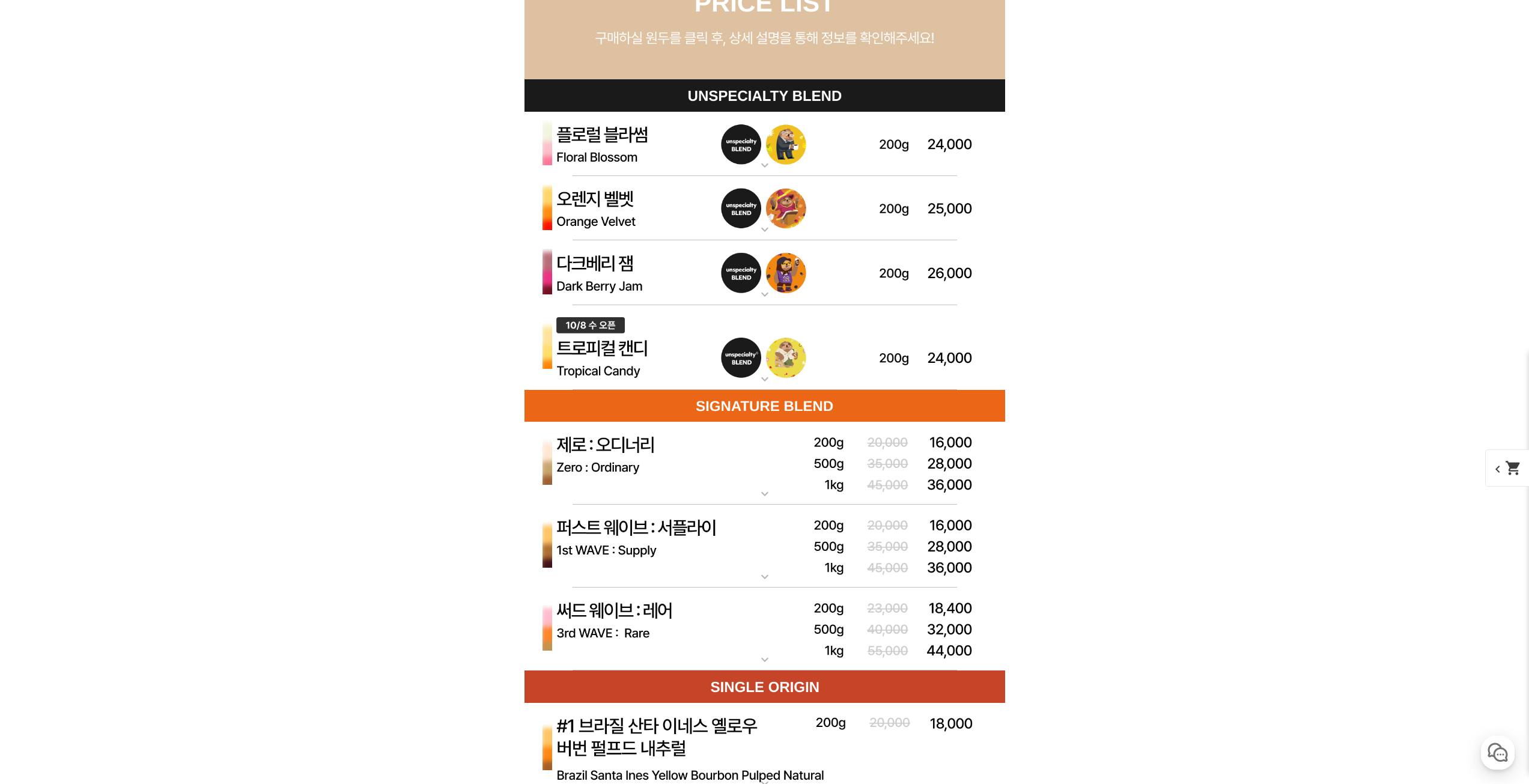
drag, startPoint x: 992, startPoint y: 427, endPoint x: 1087, endPoint y: 620, distance: 215.1
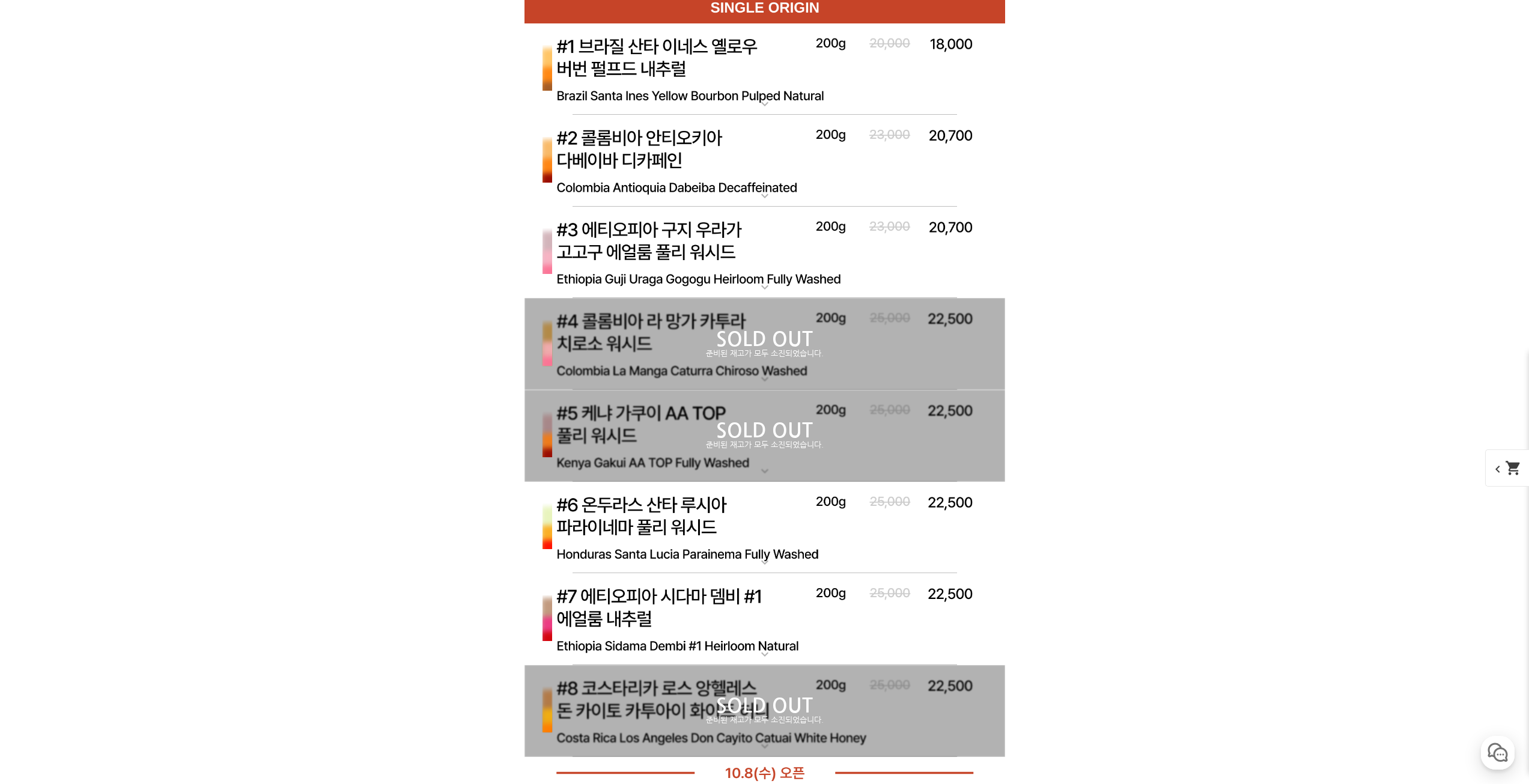
click at [717, 250] on img at bounding box center [764, 253] width 480 height 93
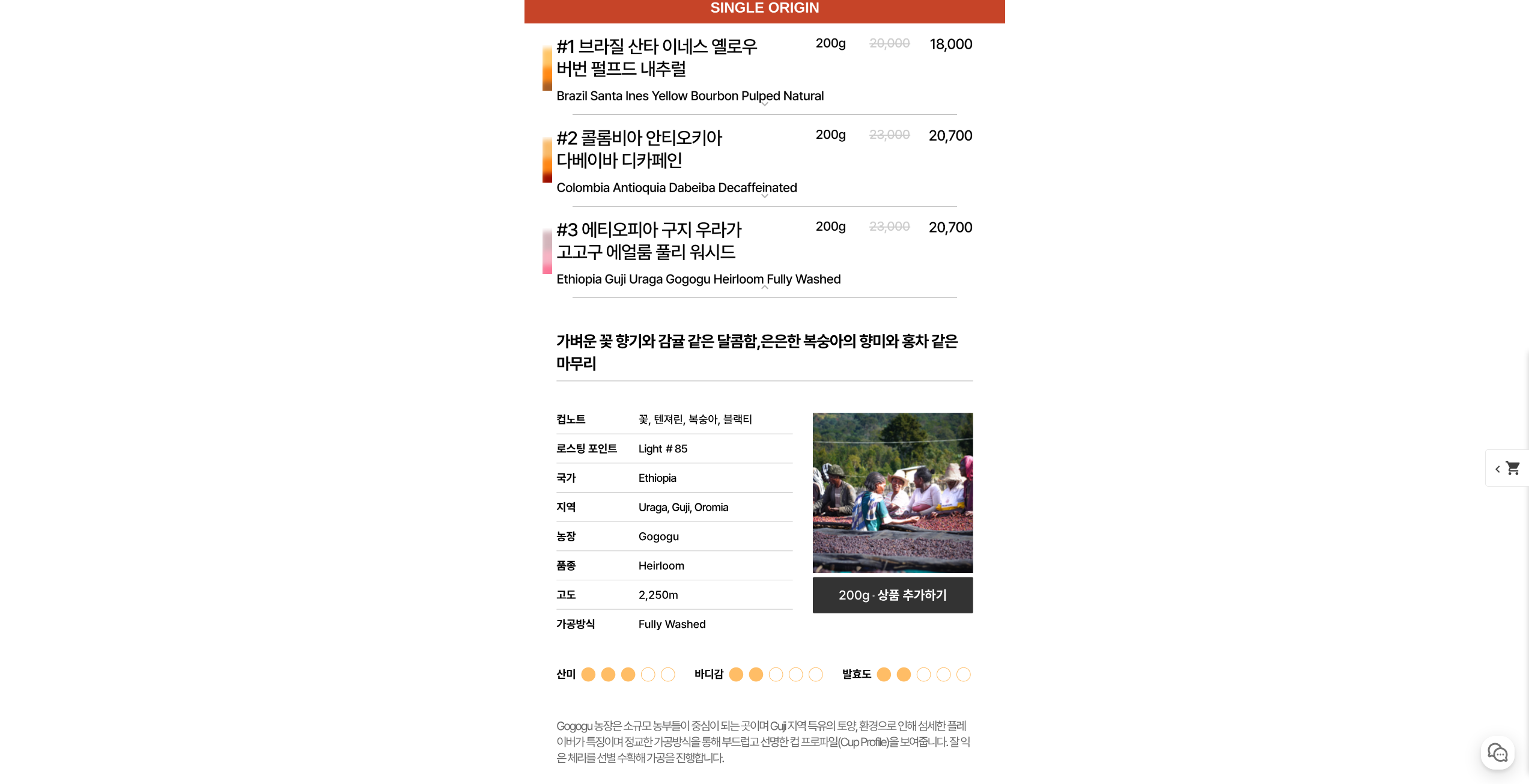
click at [714, 242] on img at bounding box center [764, 253] width 480 height 93
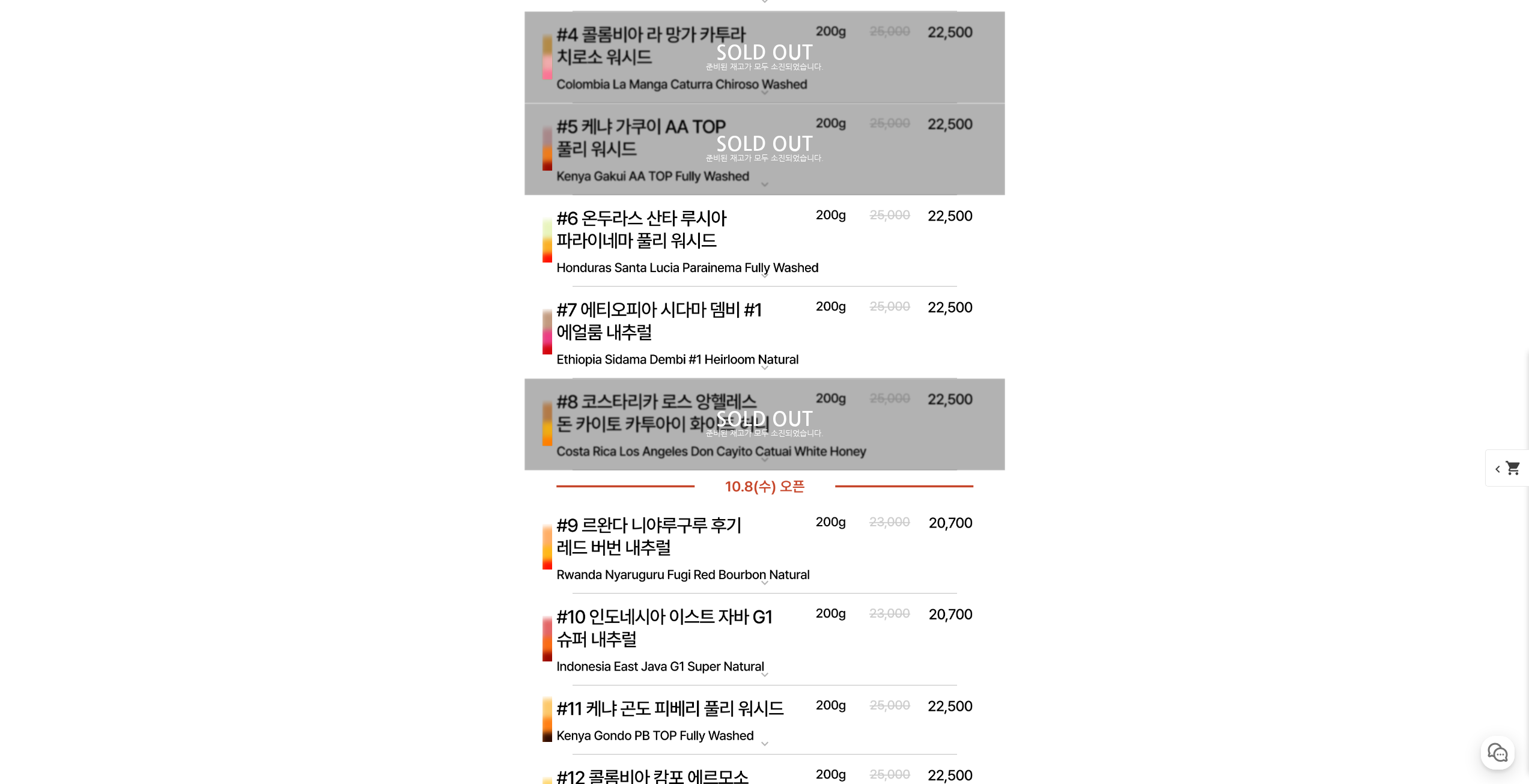
scroll to position [4396, 0]
